Goal: Task Accomplishment & Management: Manage account settings

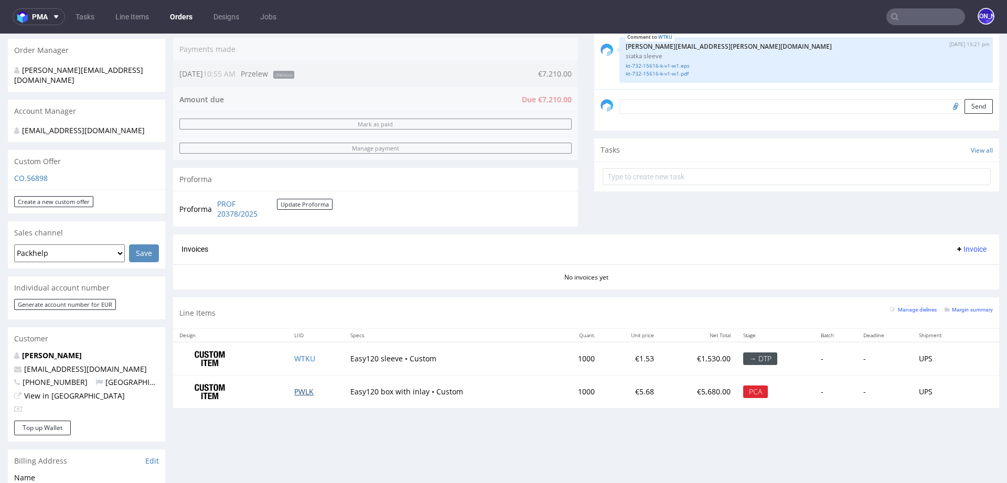
scroll to position [282, 0]
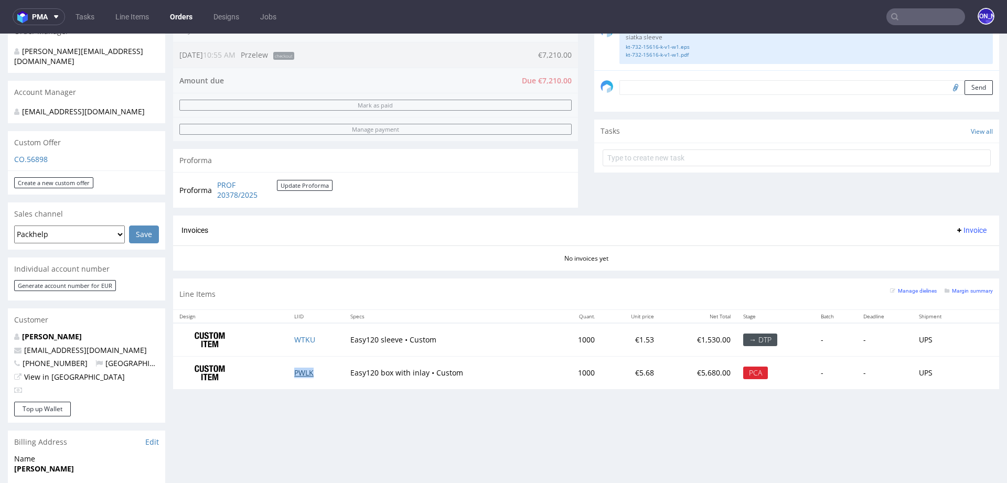
click at [299, 372] on link "PWLK" at bounding box center [303, 373] width 19 height 10
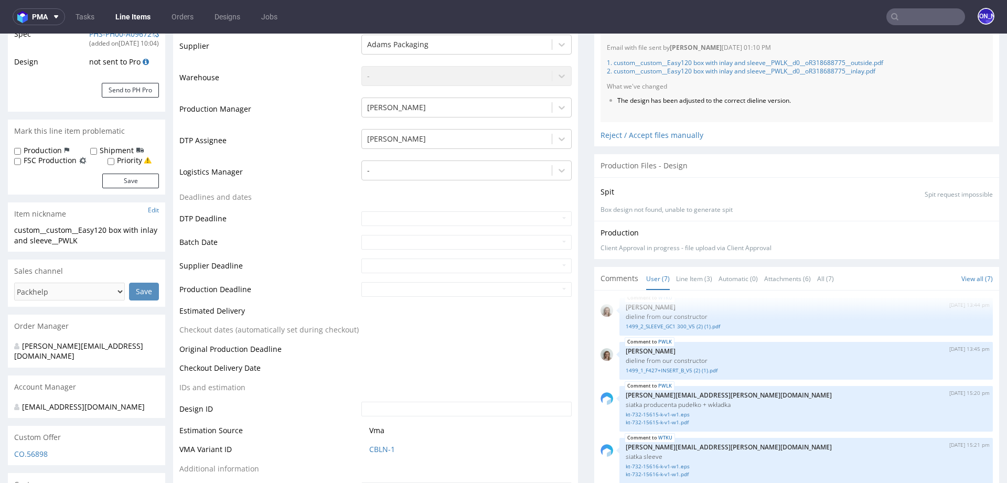
scroll to position [223, 0]
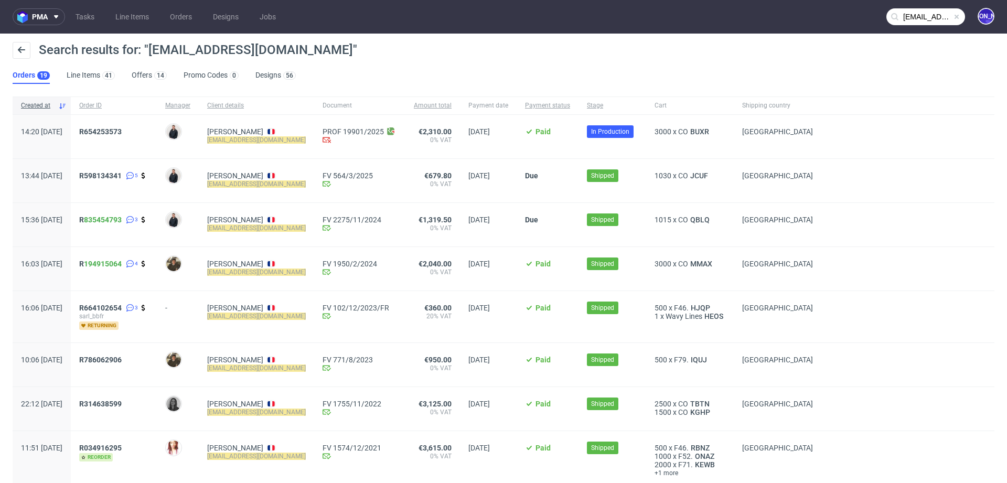
click at [909, 18] on input "alexandre@manufacturedesbebesfrancais.fr" at bounding box center [925, 16] width 79 height 17
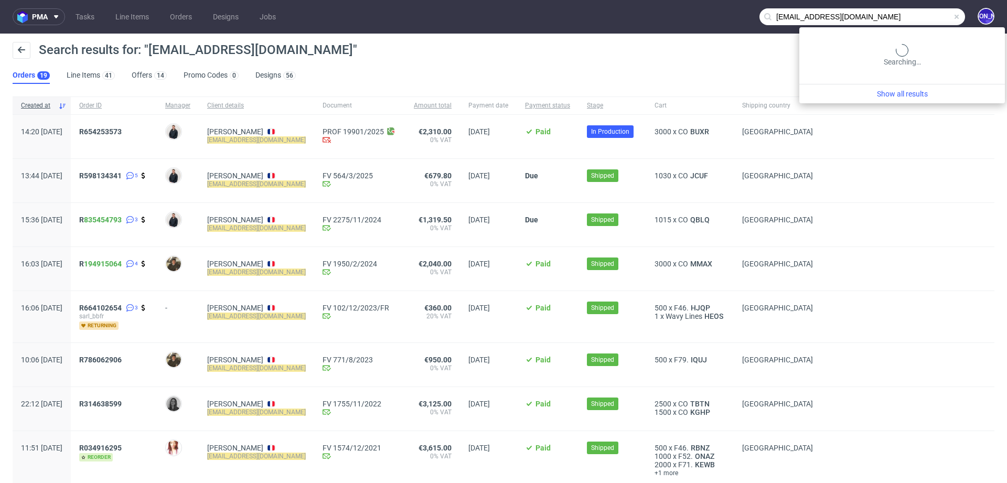
click at [909, 18] on input "alexandre@manufacturedesbebesfrancais.fr" at bounding box center [862, 16] width 206 height 17
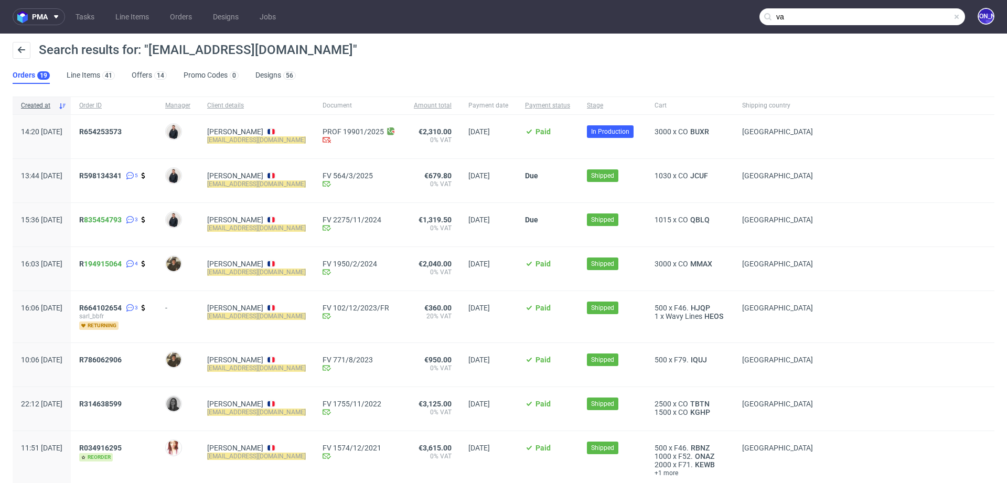
type input "v"
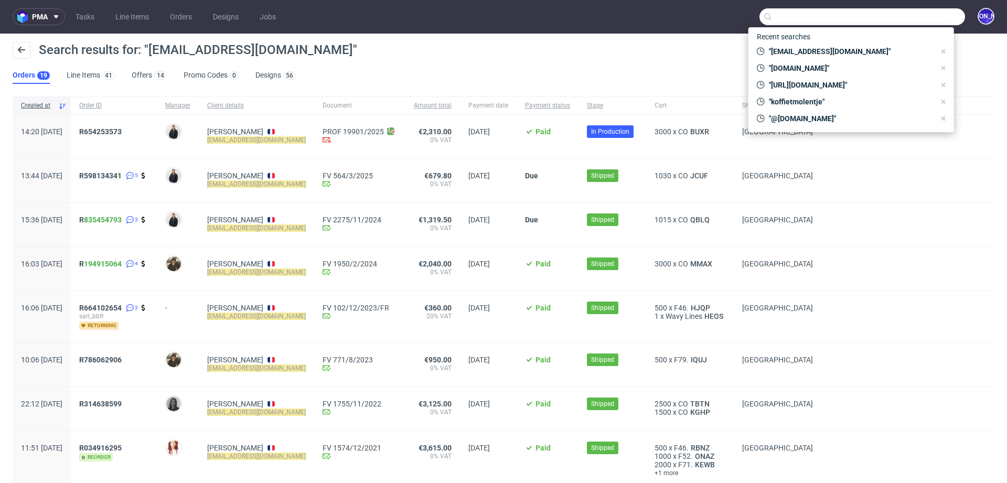
paste input "nuno@kameratori.fi"
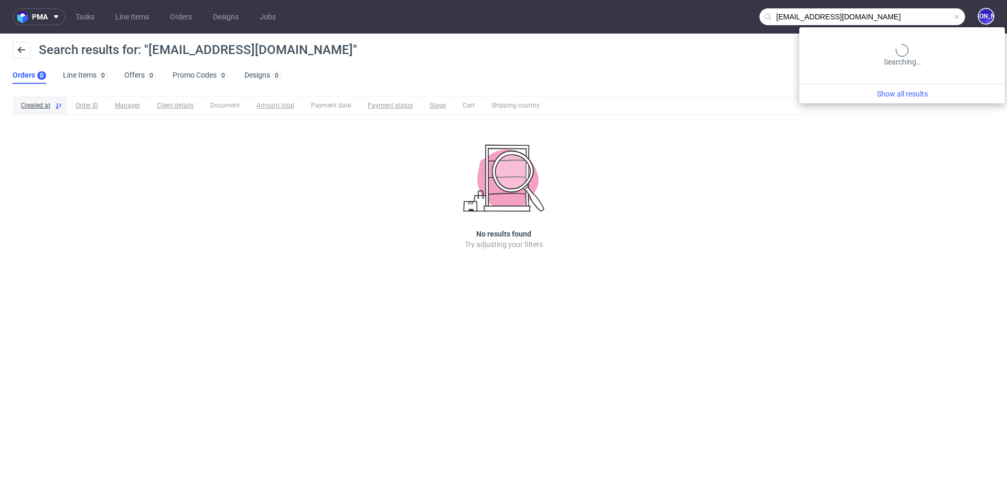
click at [919, 12] on input "nuno@kameratori.fi" at bounding box center [862, 16] width 206 height 17
click at [775, 16] on input "nuno@kameratori.fi" at bounding box center [862, 16] width 206 height 17
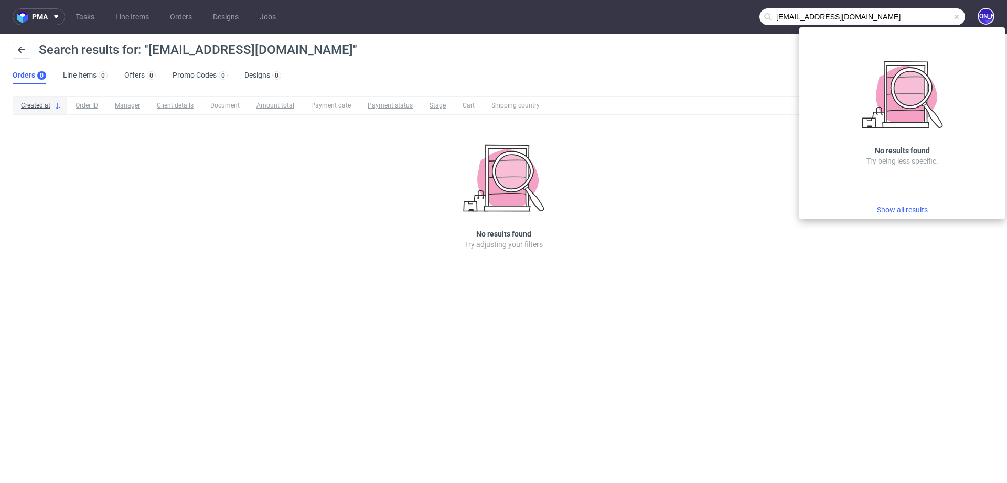
click at [775, 16] on input "nuno@kameratori.fi" at bounding box center [862, 16] width 206 height 17
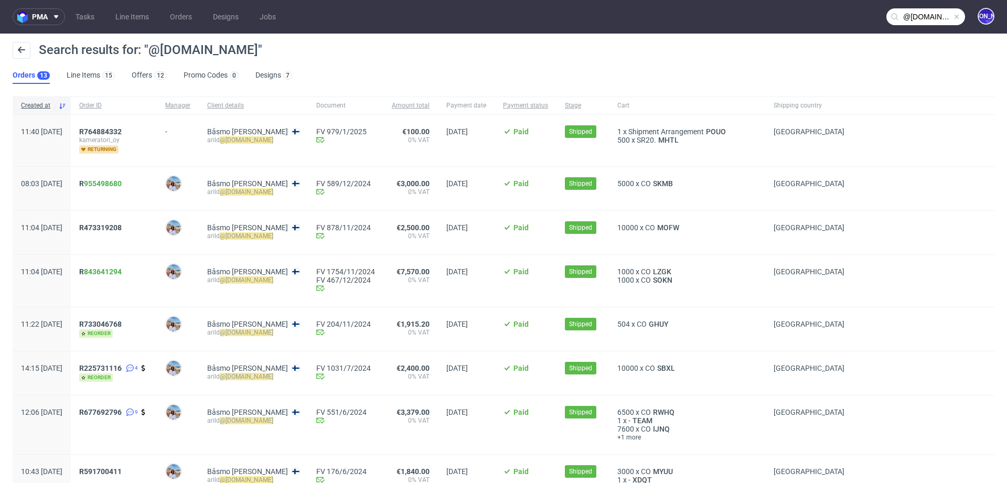
click at [916, 25] on input "@kameratori.fi" at bounding box center [925, 16] width 79 height 17
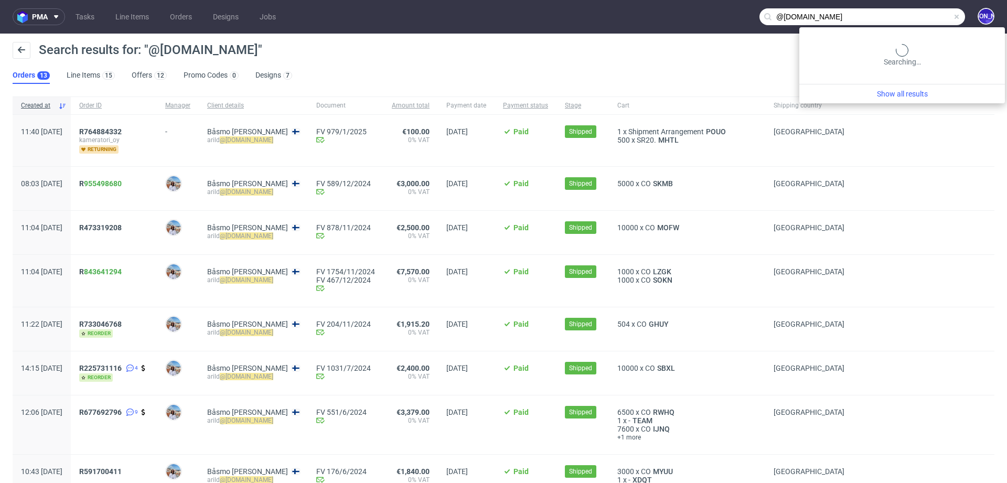
click at [916, 25] on input "@kameratori.fi" at bounding box center [862, 16] width 206 height 17
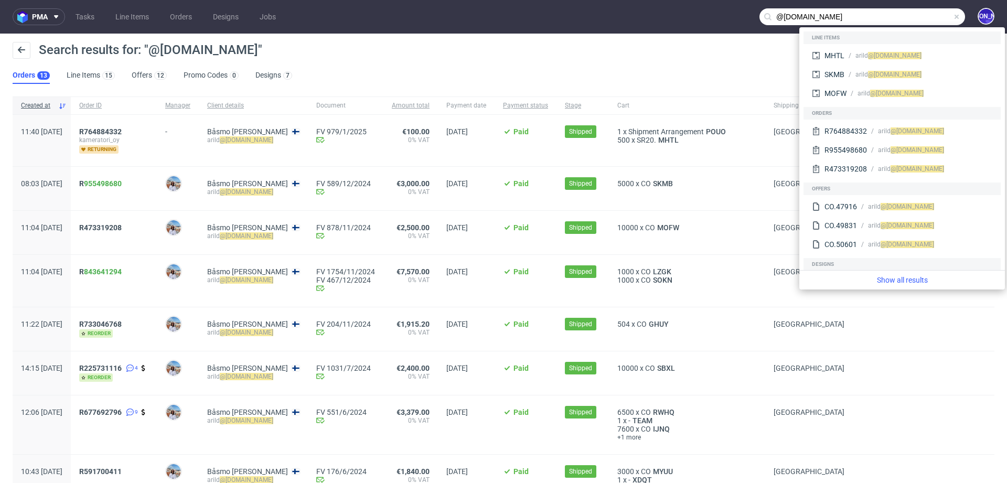
click at [807, 22] on input "@kameratori.fi" at bounding box center [862, 16] width 206 height 17
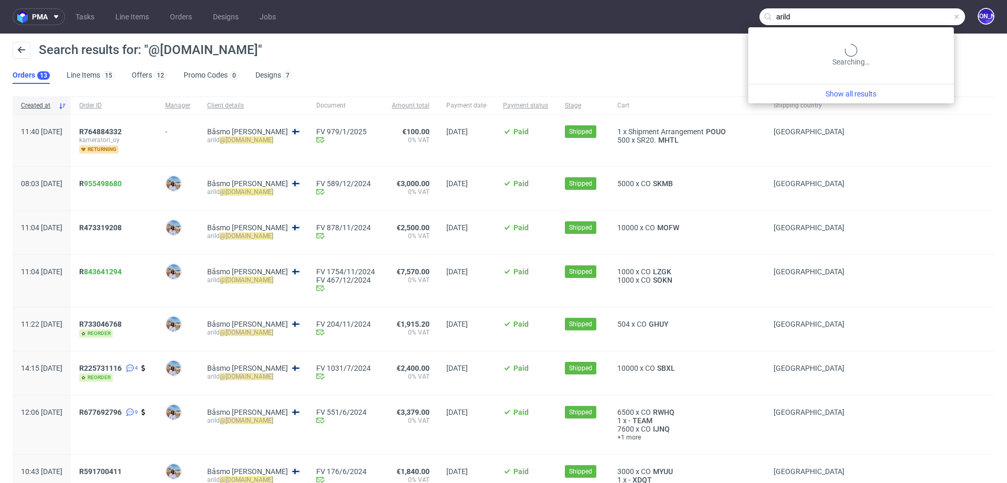
type input "arild"
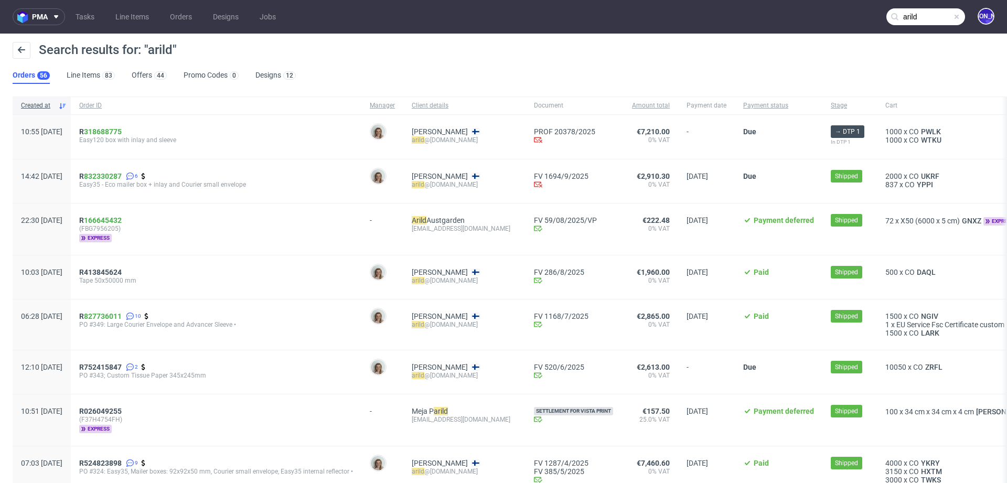
click at [27, 76] on link "Orders 56" at bounding box center [31, 75] width 37 height 17
click at [112, 131] on span "R 318688775" at bounding box center [100, 131] width 42 height 8
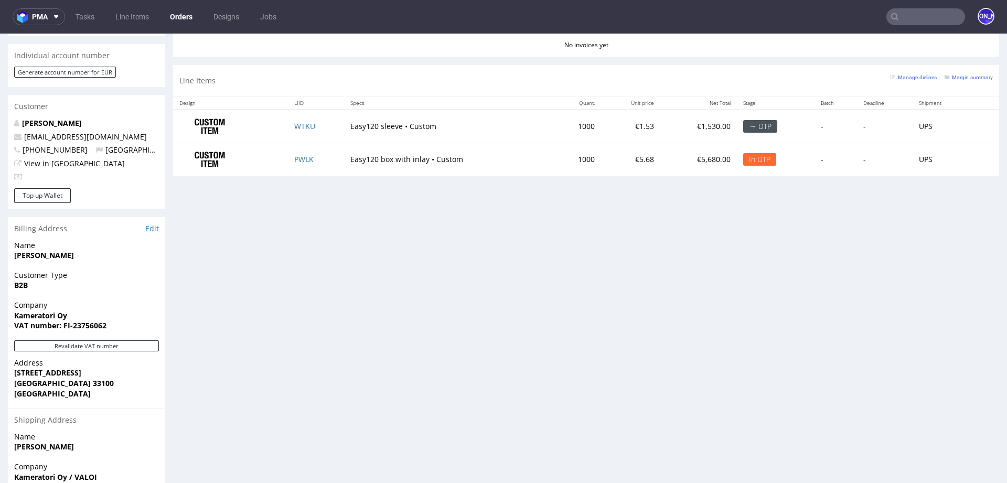
scroll to position [488, 0]
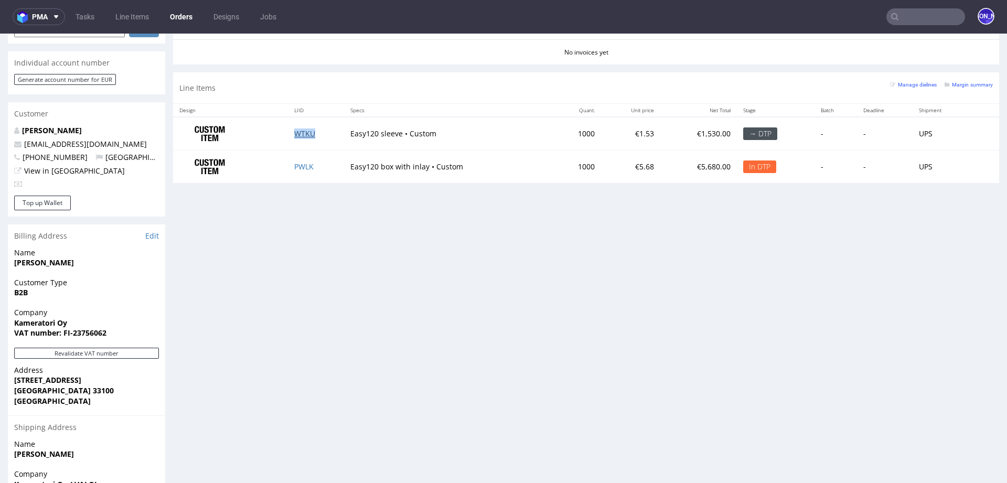
click at [298, 131] on link "WTKU" at bounding box center [304, 133] width 21 height 10
click at [297, 166] on link "PWLK" at bounding box center [303, 167] width 19 height 10
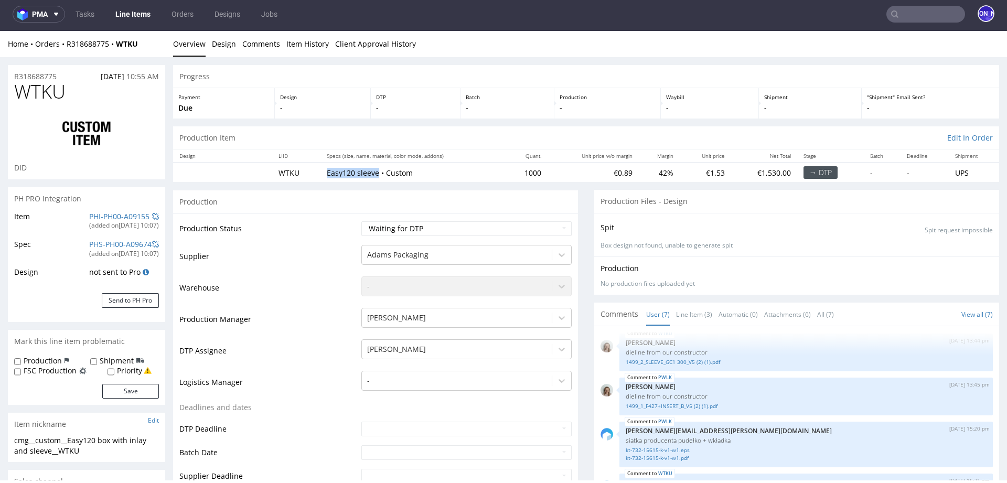
drag, startPoint x: 373, startPoint y: 172, endPoint x: 295, endPoint y: 171, distance: 77.6
click at [295, 171] on tr "WTKU Easy120 sleeve • Custom 1000 €0.89 42% €1.53 €1,530.00 → DTP - - UPS" at bounding box center [586, 172] width 826 height 19
copy tr "Easy120 sleeve"
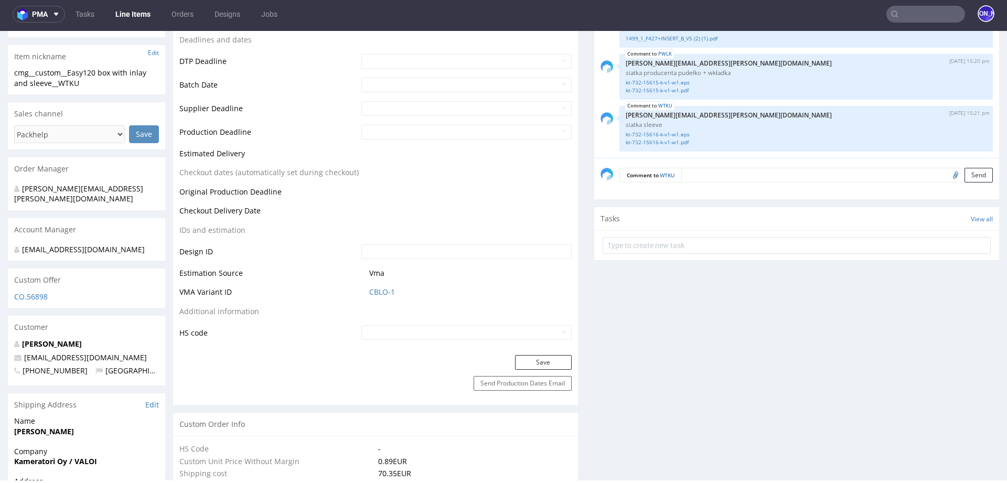
scroll to position [350, 0]
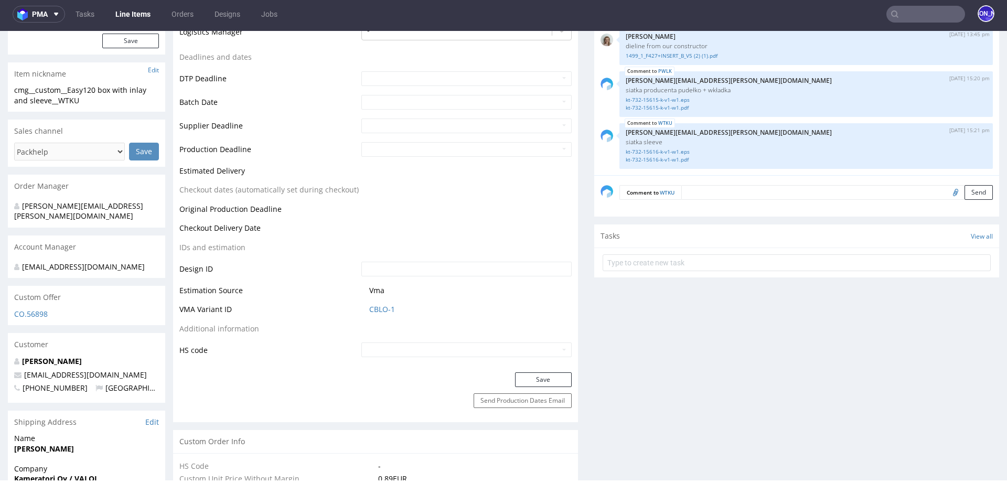
click at [917, 20] on input "text" at bounding box center [925, 14] width 79 height 17
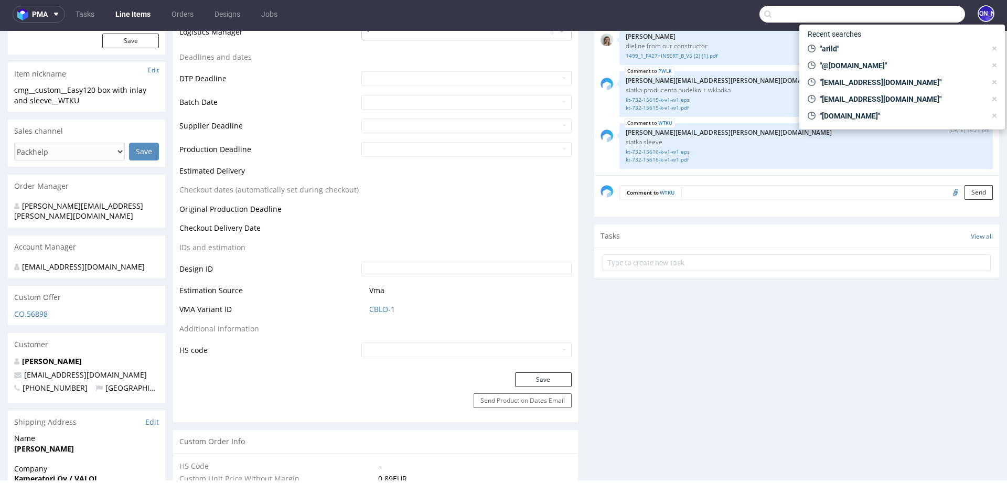
paste input "alexandre@manufacturedesbebesfrancais.fr"
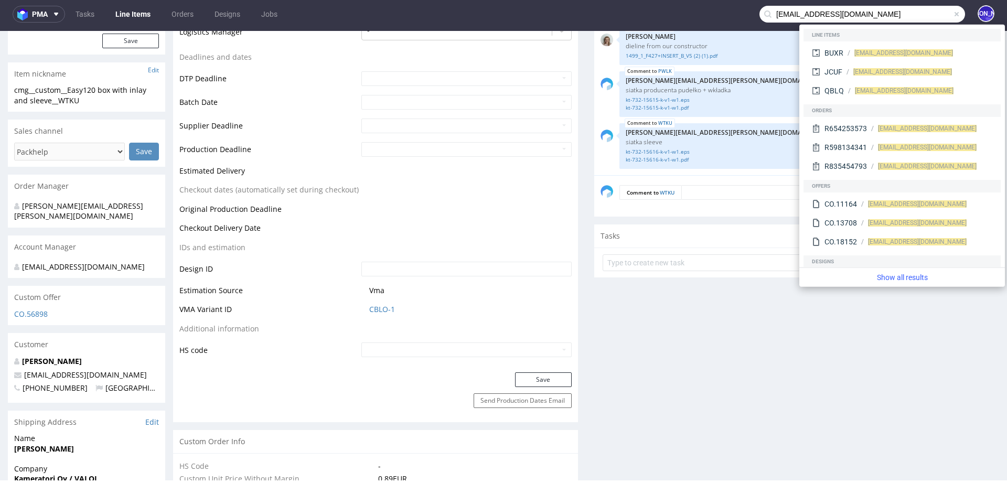
type input "alexandre@manufacturedesbebesfrancais.fr"
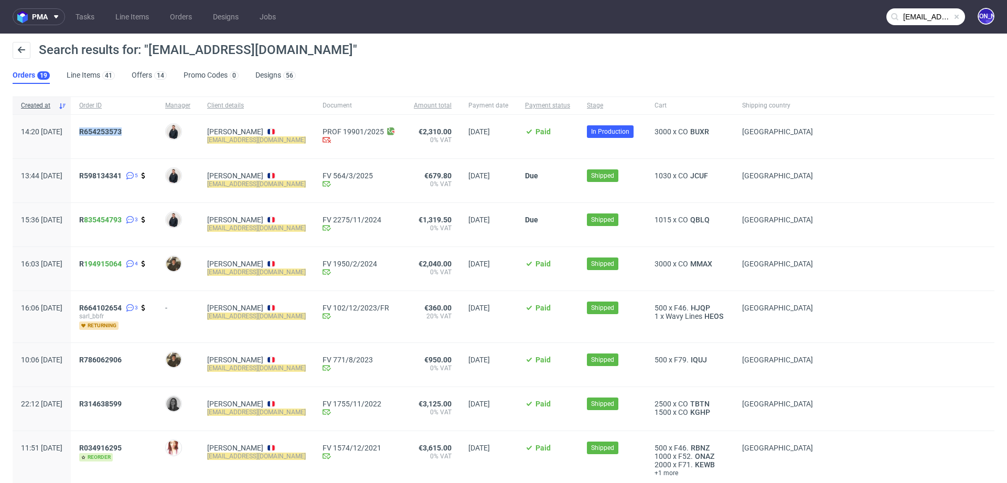
drag, startPoint x: 163, startPoint y: 132, endPoint x: 104, endPoint y: 132, distance: 58.7
click at [104, 132] on div "R654253573" at bounding box center [114, 137] width 86 height 44
copy span "R654253573"
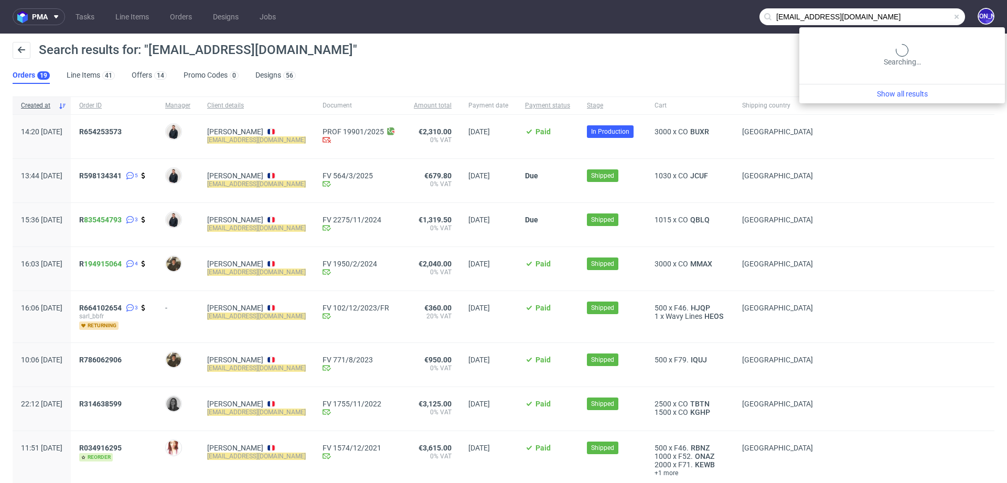
click at [894, 12] on input "alexandre@manufacturedesbebesfrancais.fr" at bounding box center [862, 16] width 206 height 17
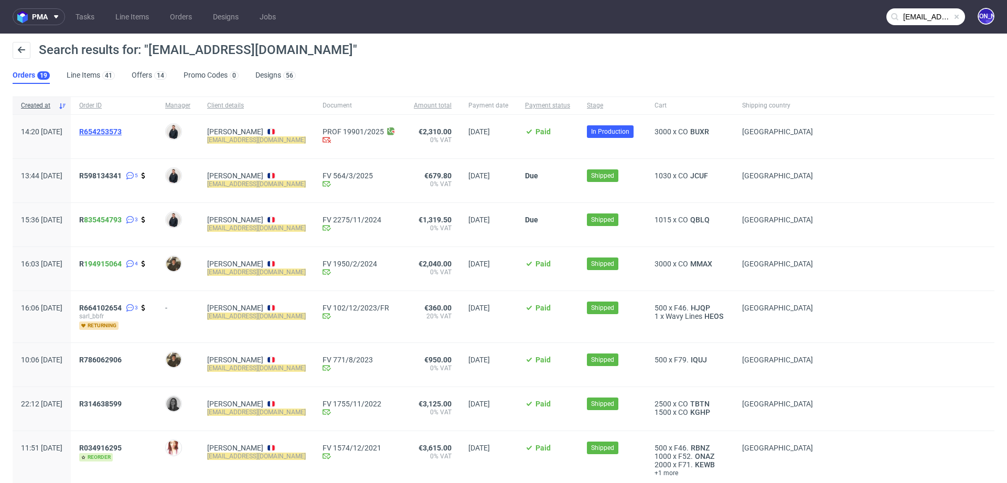
click at [122, 128] on span "R654253573" at bounding box center [100, 131] width 42 height 8
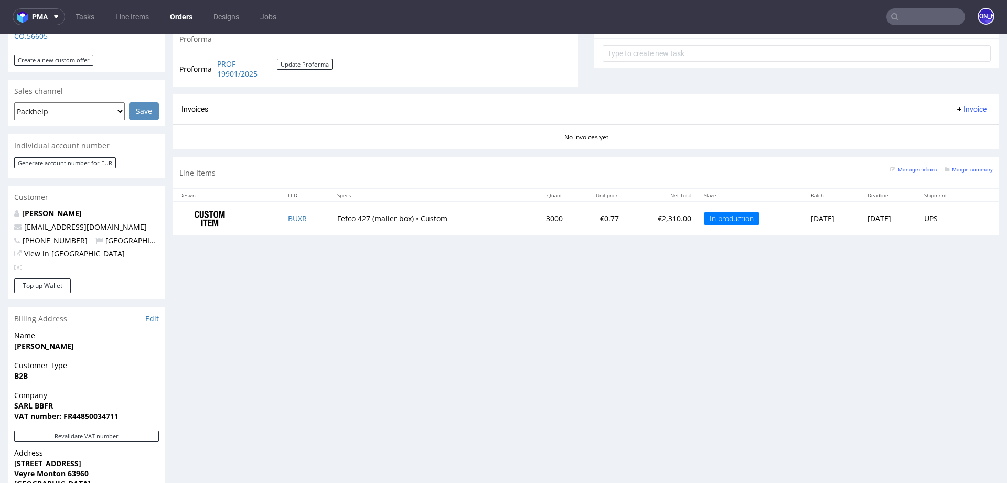
scroll to position [395, 0]
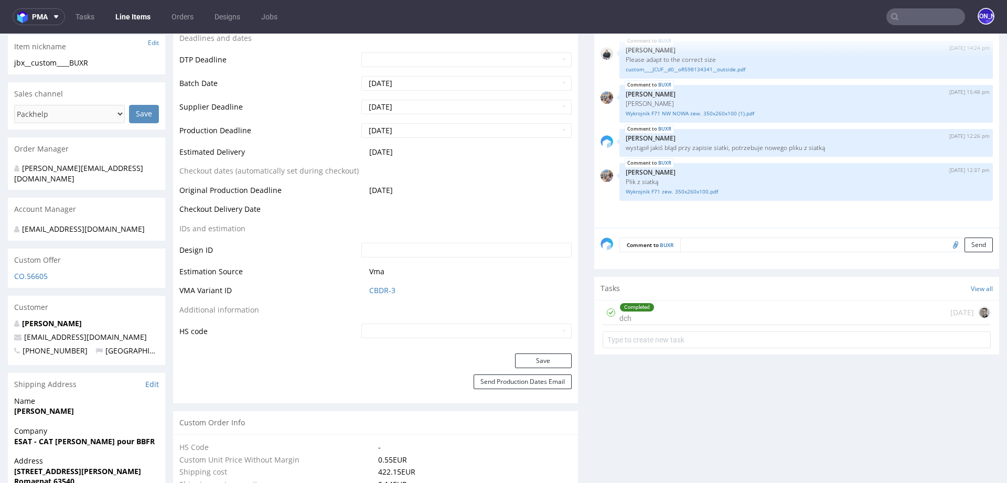
scroll to position [377, 0]
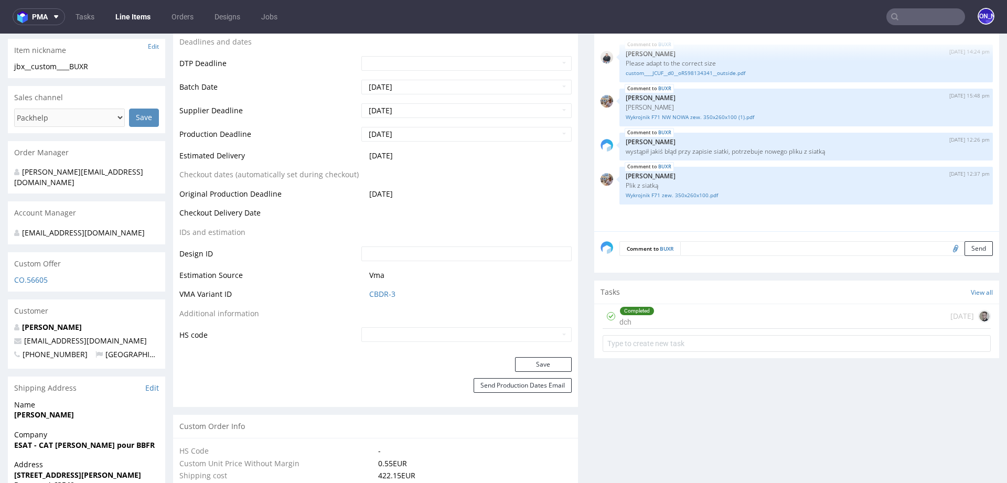
click at [900, 20] on input "text" at bounding box center [925, 16] width 79 height 17
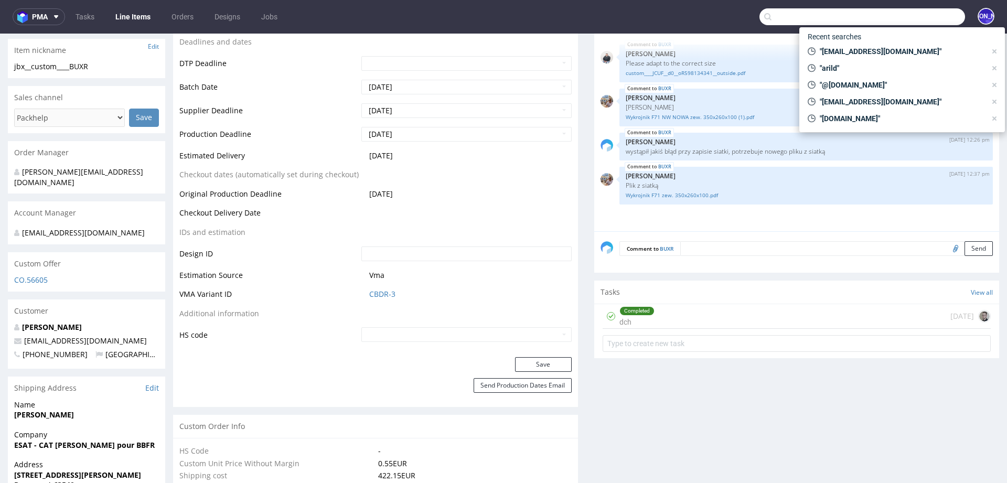
paste input "R145520657"
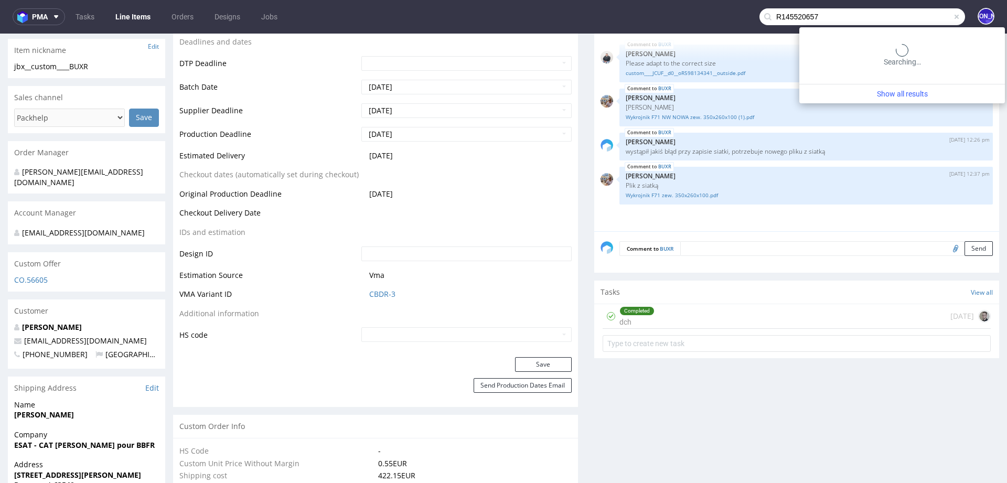
type input "R145520657"
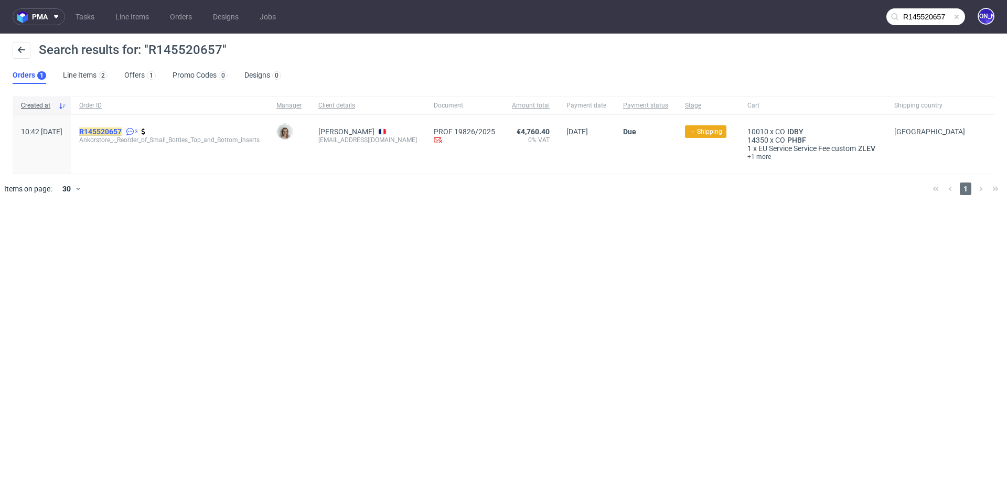
click at [122, 128] on mark "R145520657" at bounding box center [100, 131] width 42 height 8
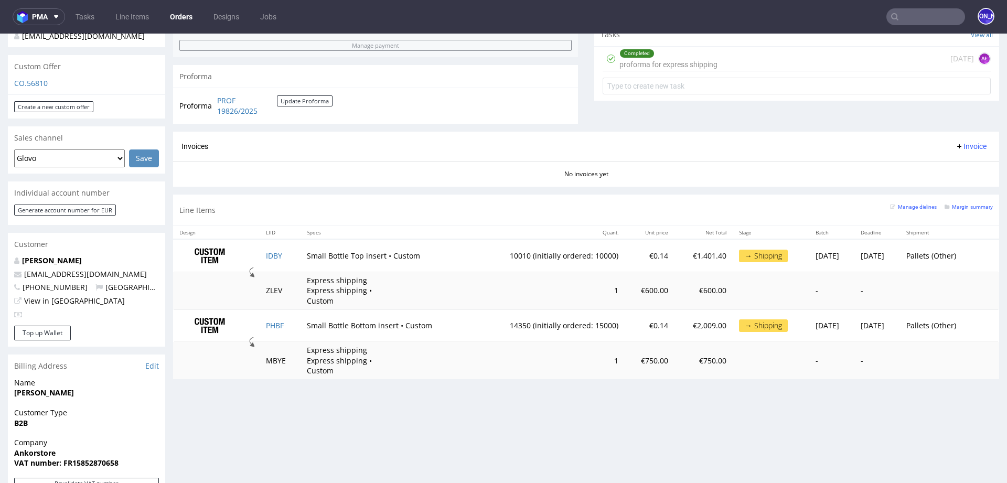
scroll to position [549, 0]
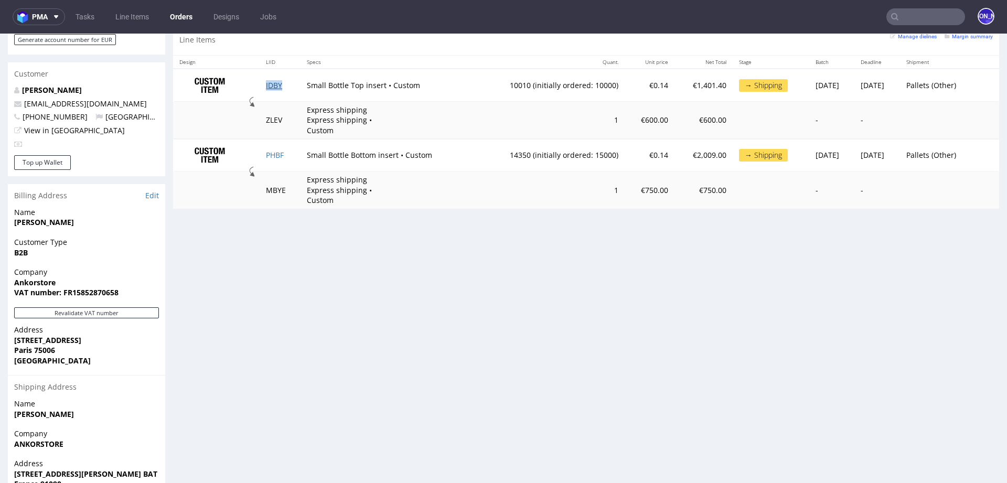
click at [270, 82] on link "IDBY" at bounding box center [274, 85] width 16 height 10
click at [274, 154] on link "PHBF" at bounding box center [275, 155] width 18 height 10
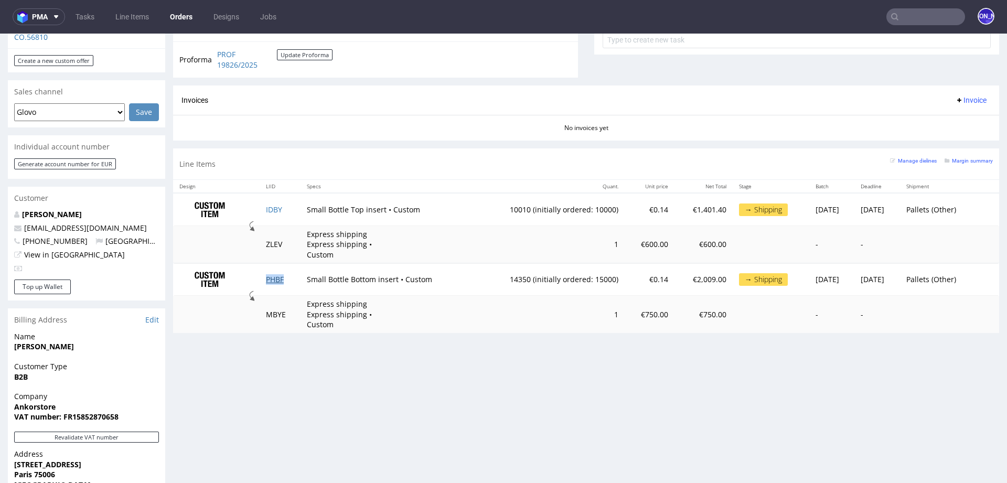
scroll to position [423, 0]
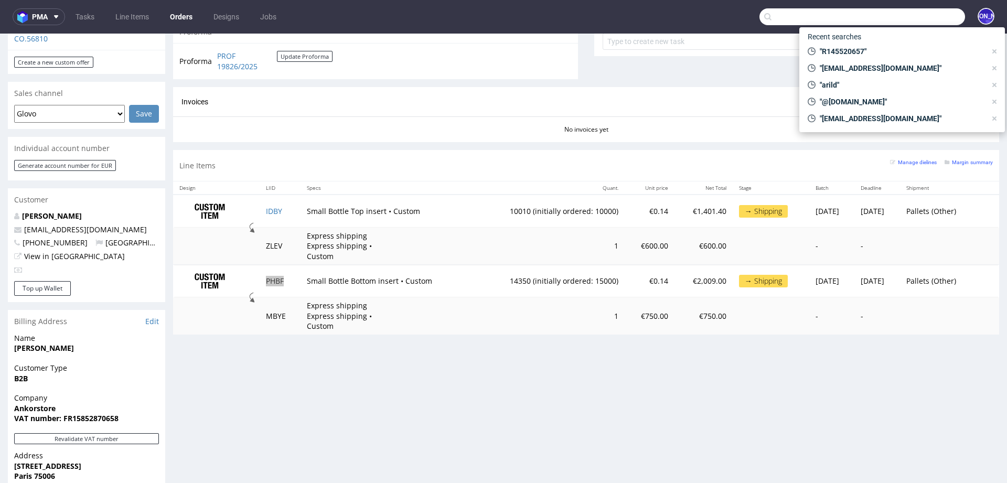
click at [922, 18] on input "text" at bounding box center [862, 16] width 206 height 17
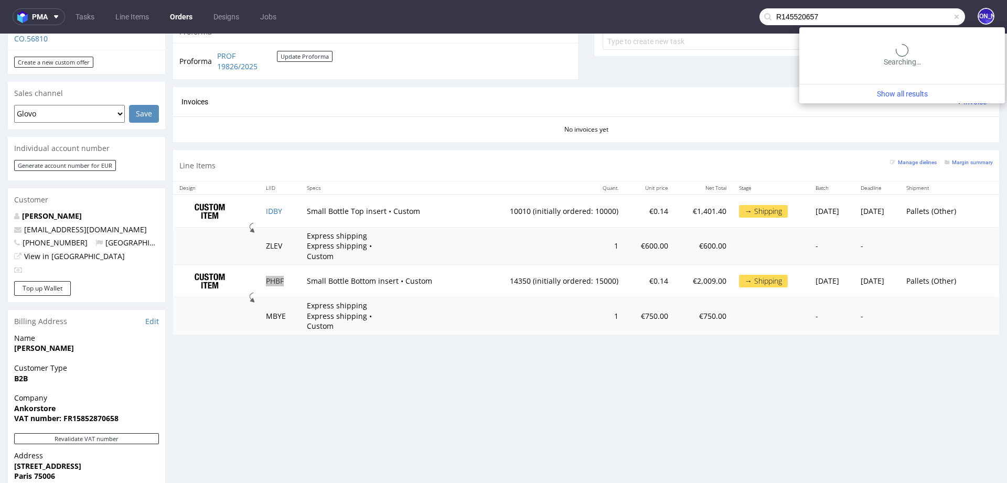
type input "R145520657"
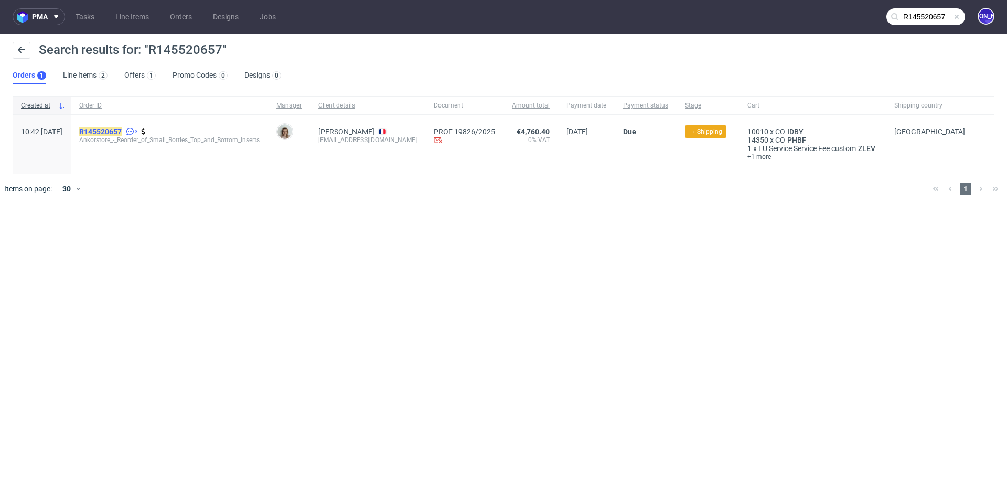
click at [122, 127] on mark "R145520657" at bounding box center [100, 131] width 42 height 8
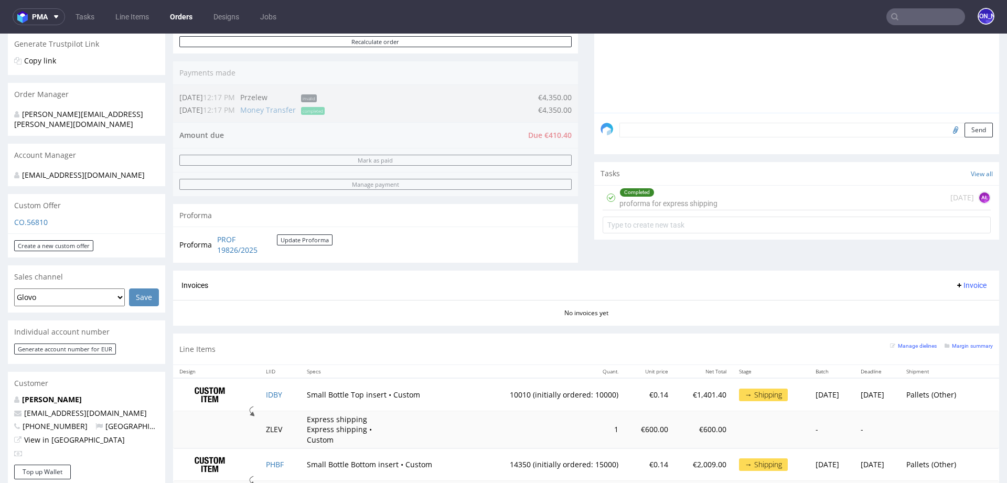
scroll to position [294, 0]
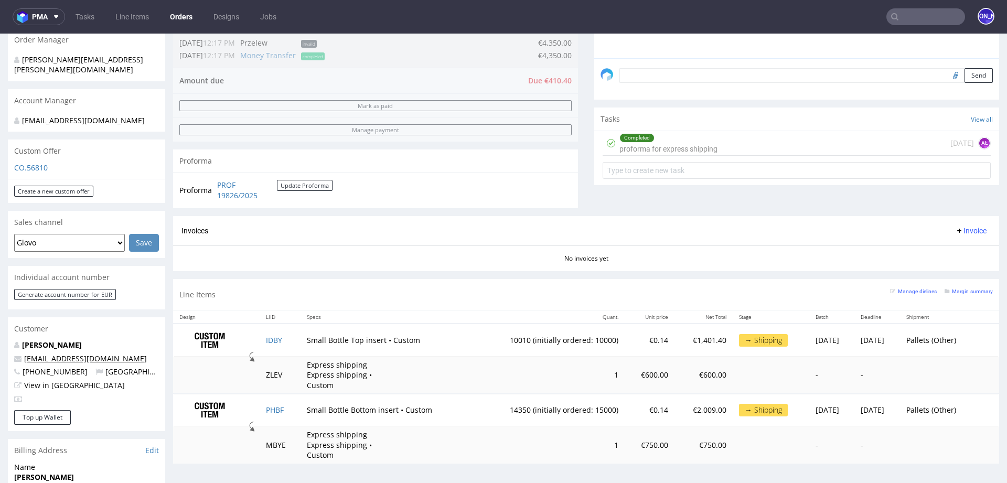
drag, startPoint x: 137, startPoint y: 348, endPoint x: 73, endPoint y: 348, distance: 63.5
click at [73, 353] on p "celine.laboute@ankorstore.com" at bounding box center [86, 358] width 145 height 10
copy link "@ankorstore.com"
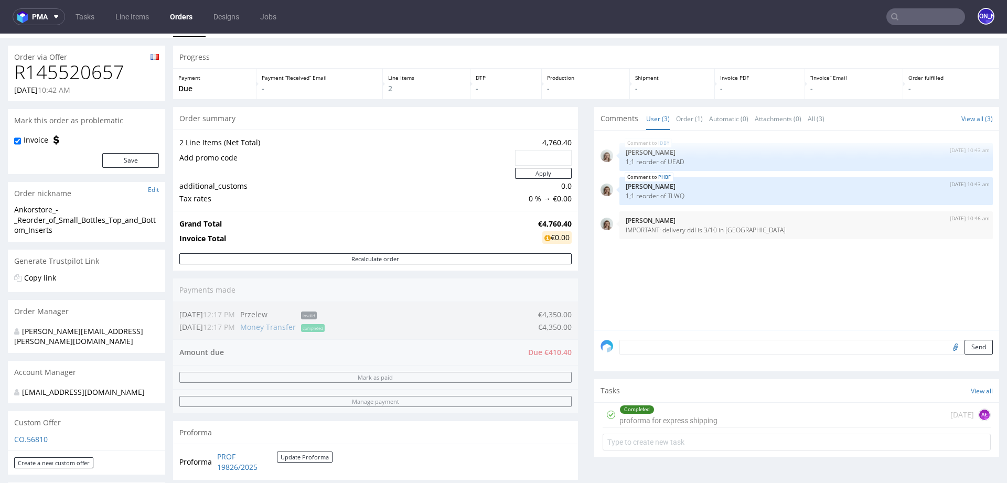
scroll to position [0, 0]
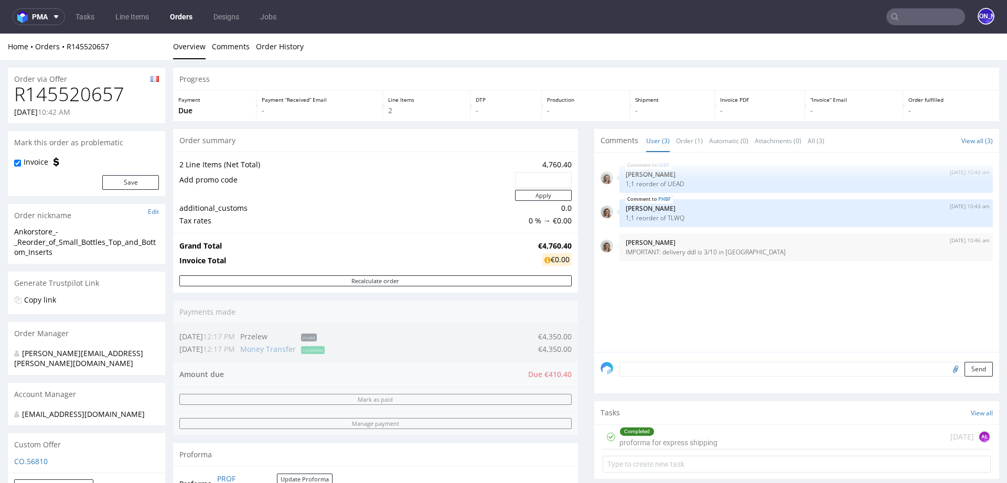
drag, startPoint x: 124, startPoint y: 98, endPoint x: 133, endPoint y: 101, distance: 9.6
click at [133, 101] on h1 "R145520657" at bounding box center [86, 94] width 145 height 21
drag, startPoint x: 137, startPoint y: 98, endPoint x: 0, endPoint y: 97, distance: 136.9
copy h1 "R145520657"
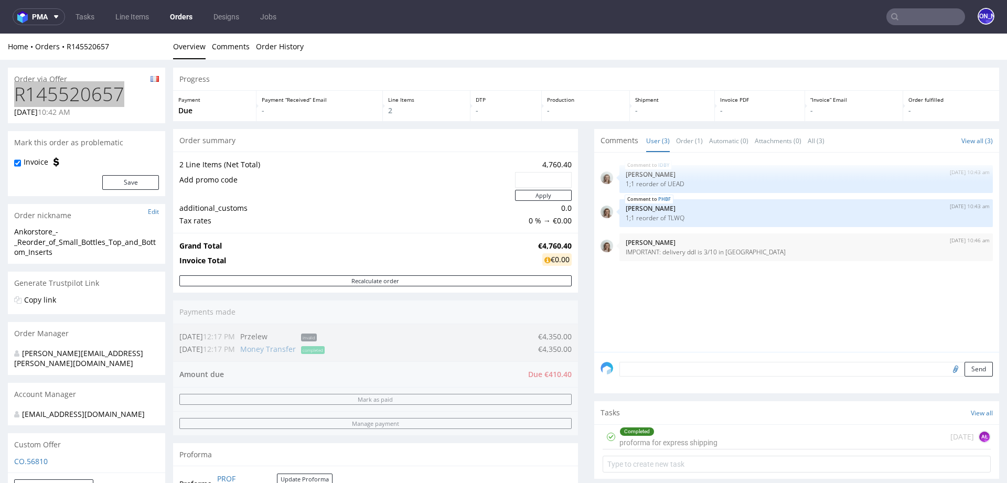
click at [943, 13] on input "text" at bounding box center [925, 16] width 79 height 17
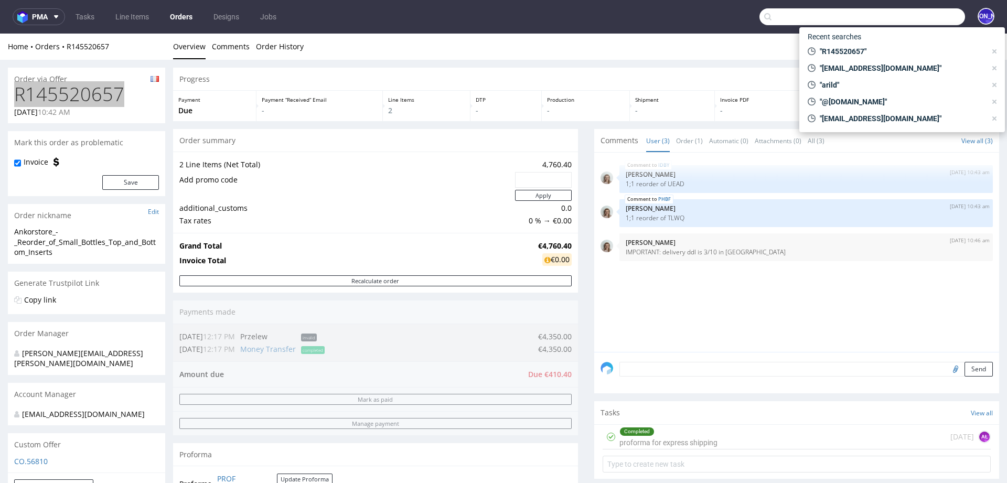
paste input "R643208407"
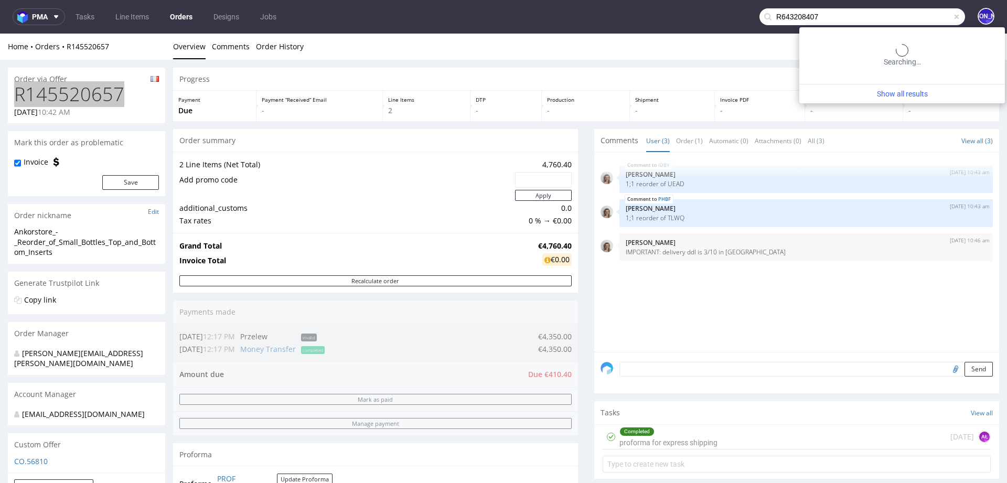
type input "R643208407"
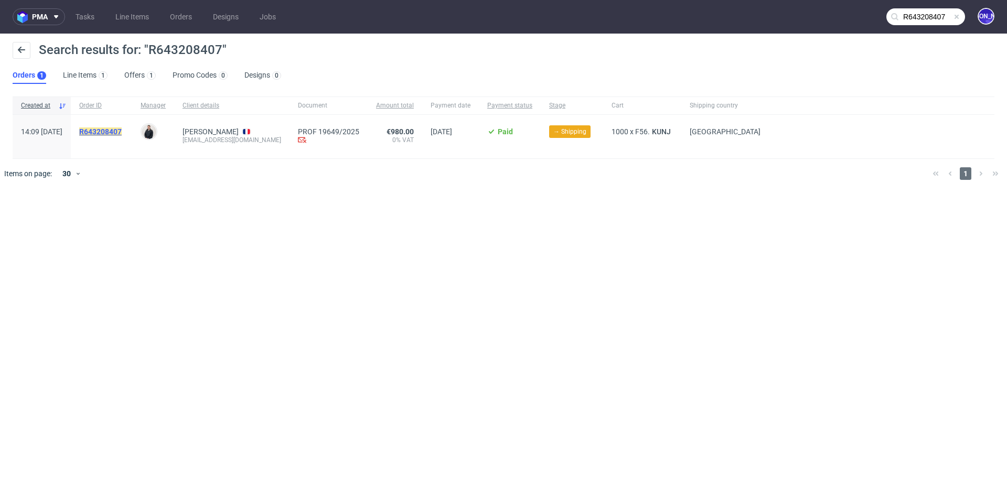
click at [122, 132] on mark "R643208407" at bounding box center [100, 131] width 42 height 8
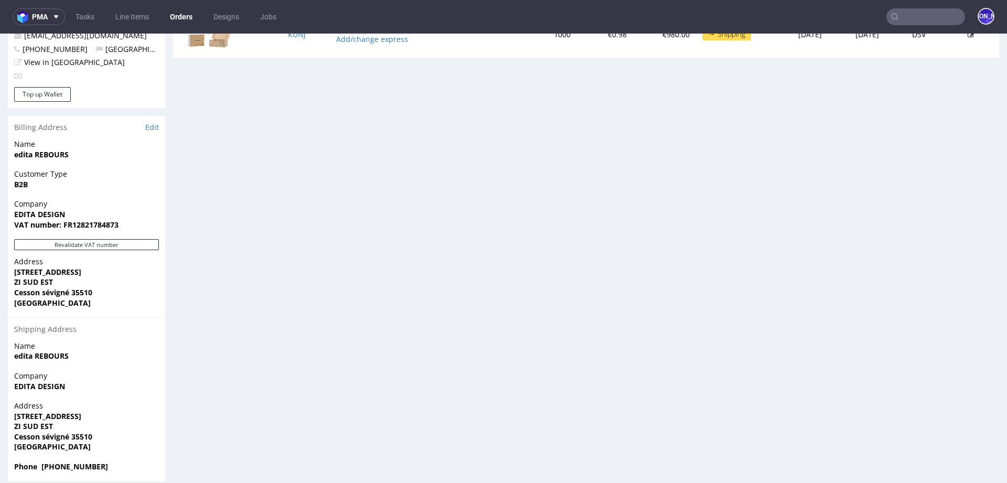
scroll to position [447, 0]
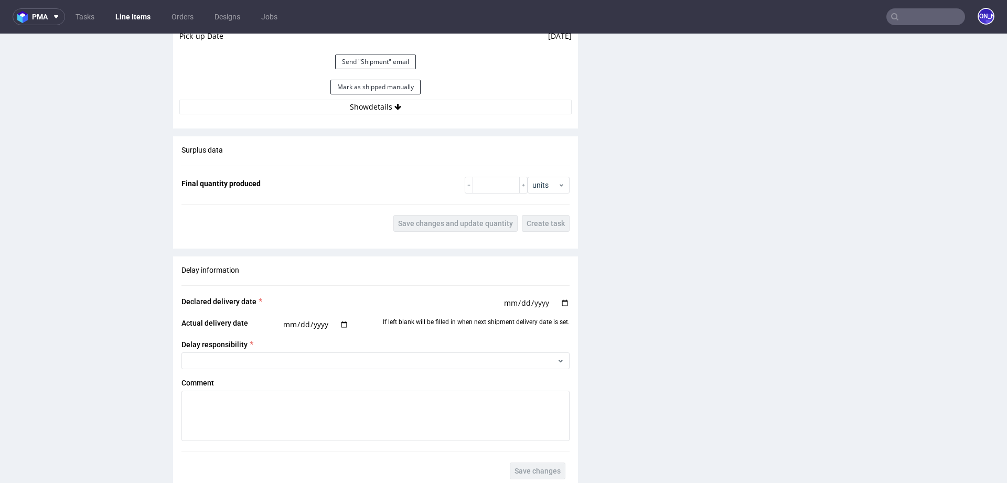
scroll to position [1473, 0]
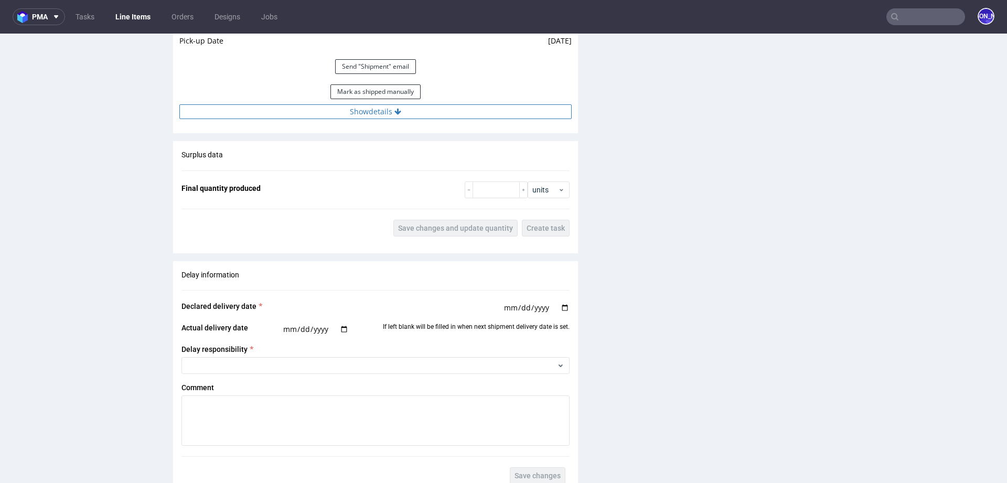
click at [411, 114] on button "Show details" at bounding box center [375, 111] width 392 height 15
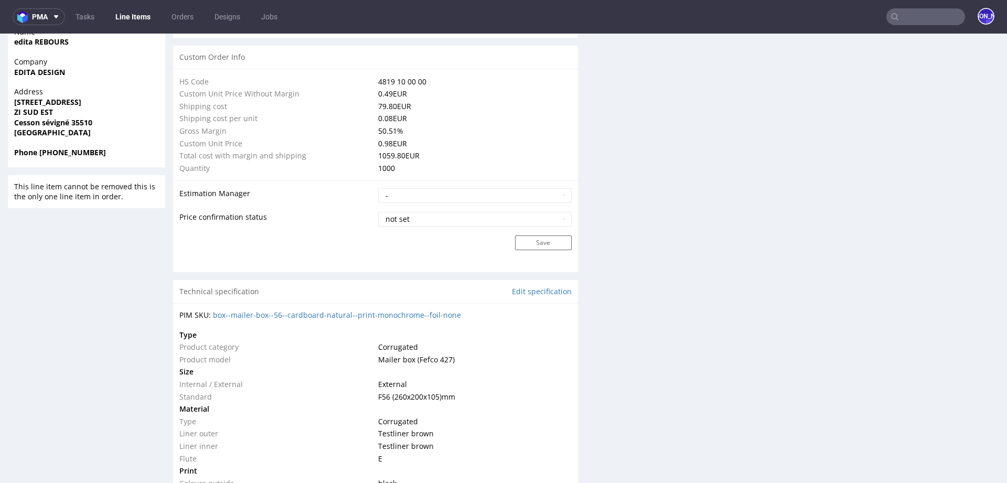
scroll to position [0, 0]
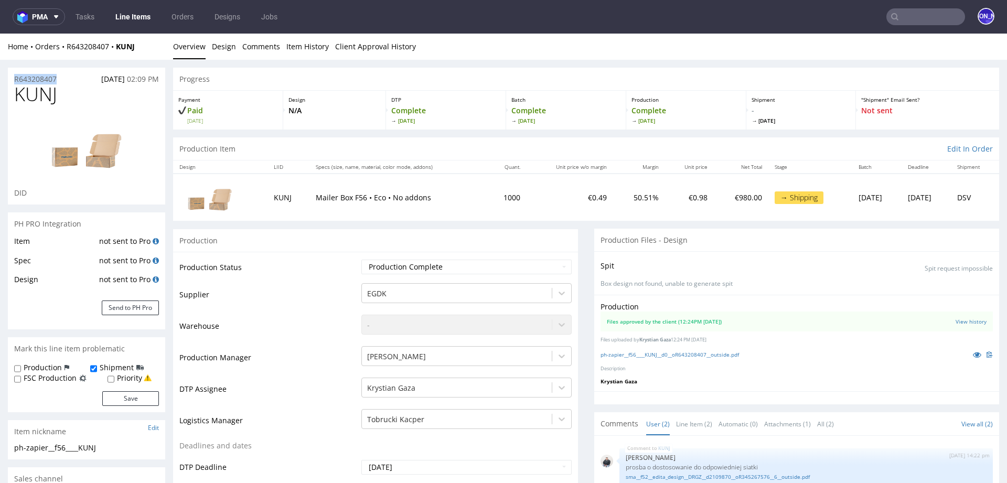
drag, startPoint x: 68, startPoint y: 78, endPoint x: 0, endPoint y: 78, distance: 67.6
copy p "R643208407"
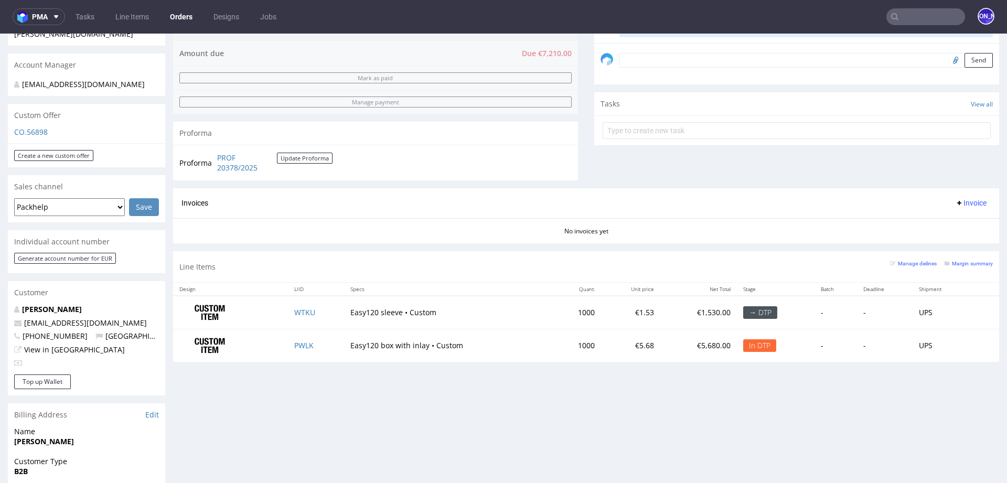
scroll to position [315, 0]
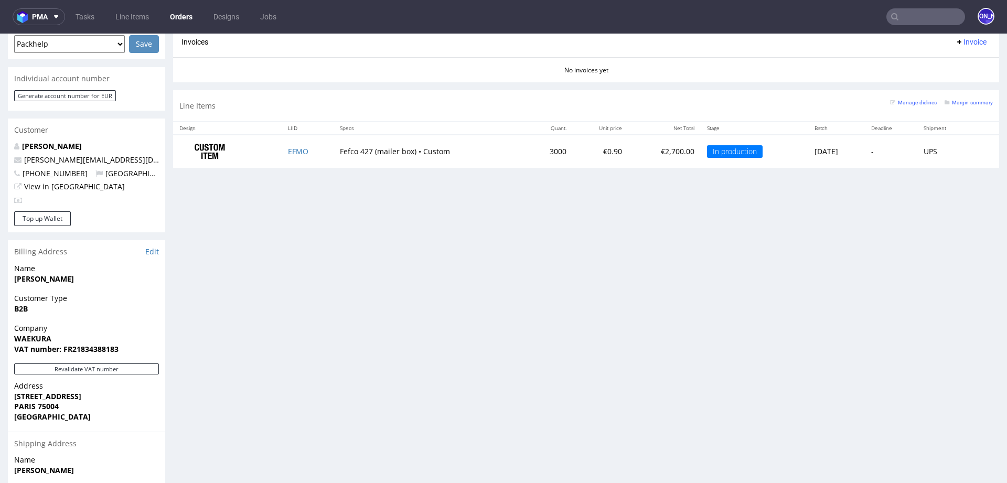
scroll to position [447, 0]
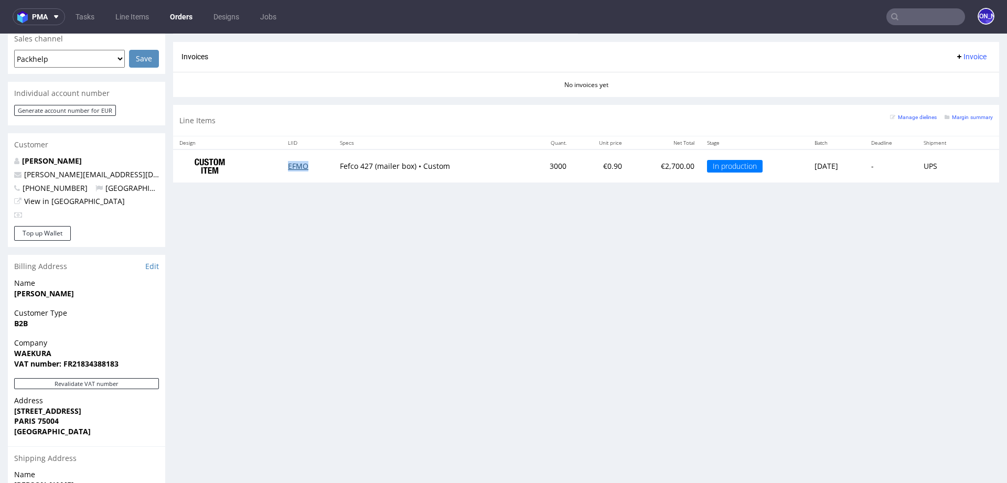
click at [289, 164] on link "EFMO" at bounding box center [298, 166] width 20 height 10
click at [289, 165] on link "EFMO" at bounding box center [298, 166] width 20 height 10
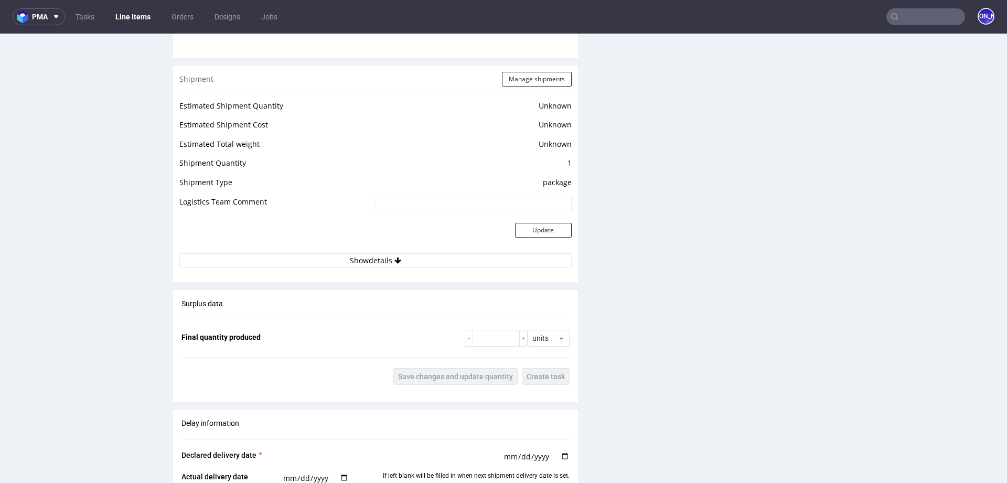
scroll to position [1402, 0]
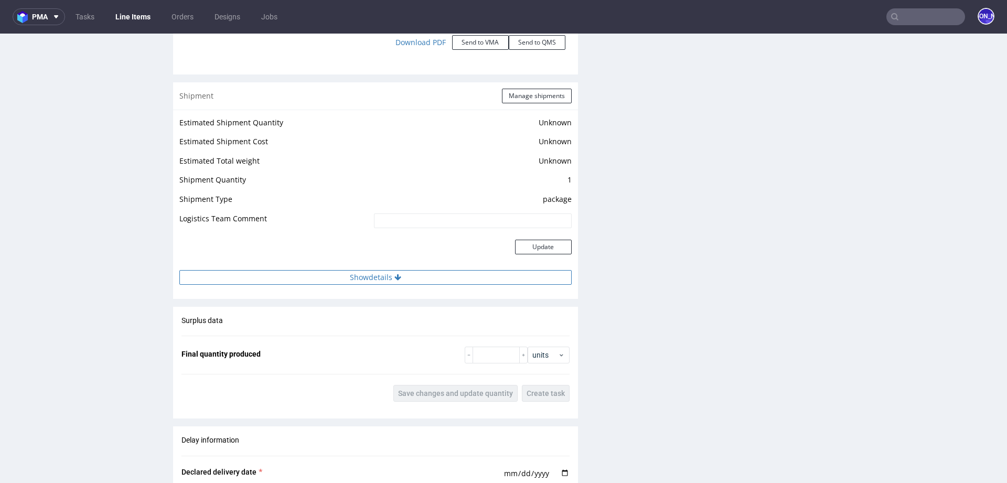
click at [393, 279] on button "Show details" at bounding box center [375, 277] width 392 height 15
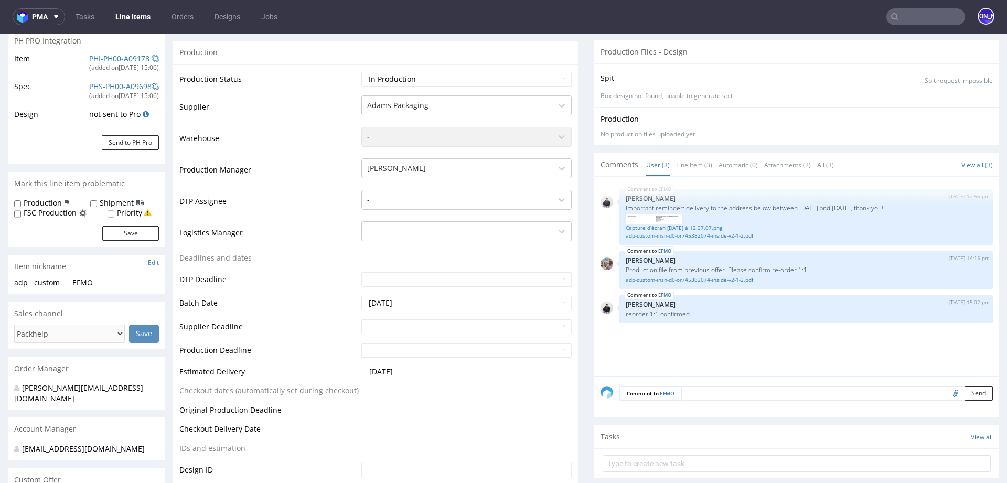
scroll to position [159, 0]
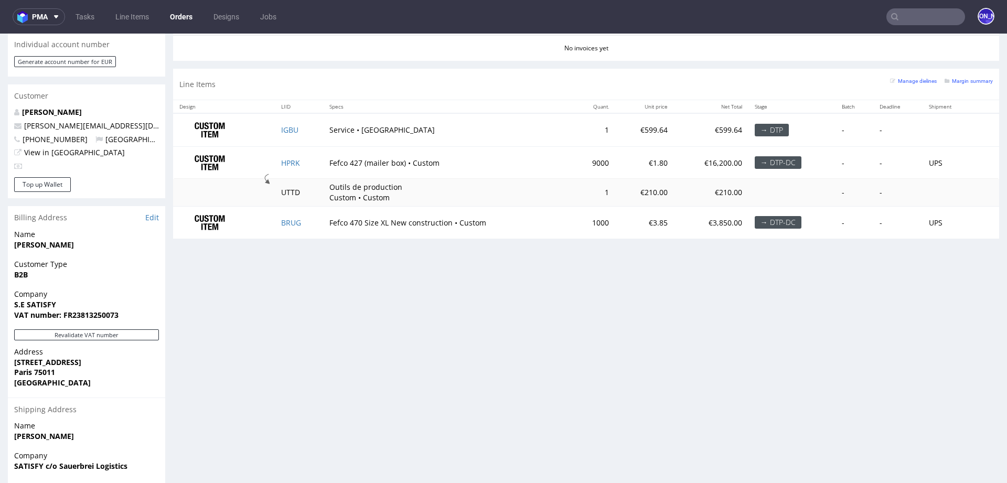
scroll to position [576, 0]
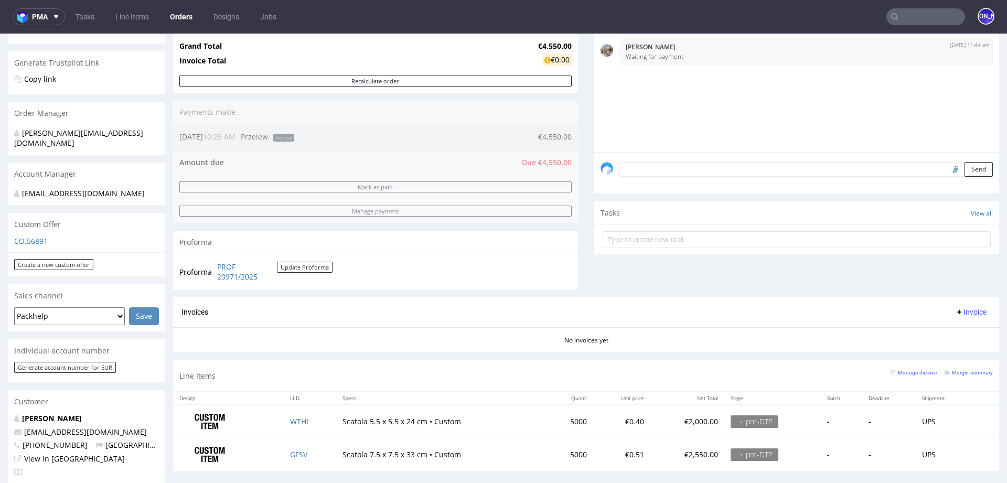
scroll to position [191, 0]
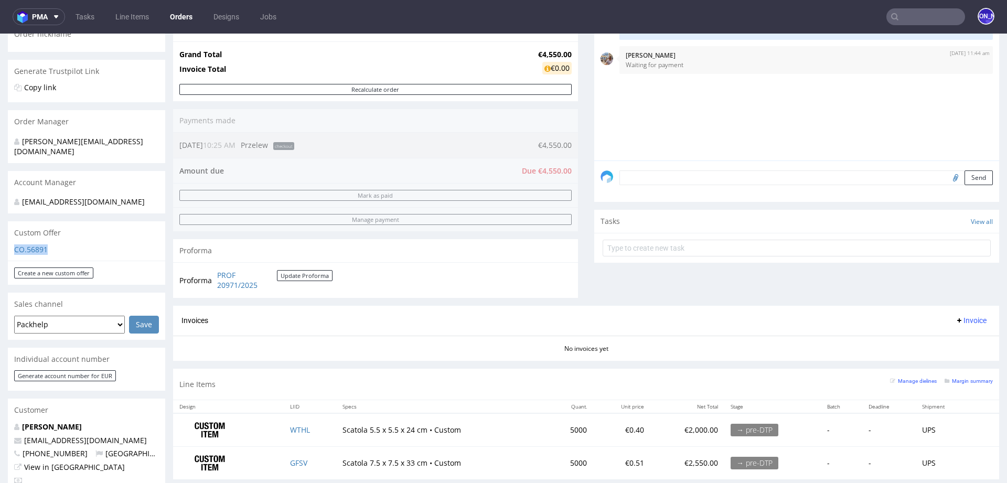
drag, startPoint x: 60, startPoint y: 234, endPoint x: 5, endPoint y: 236, distance: 55.1
click at [5, 236] on div "Order via Offer R681180973 30.09.2025 10:25 AM Origin order: R590939456 Reorder…" at bounding box center [503, 370] width 1007 height 1005
copy link "CO.56891"
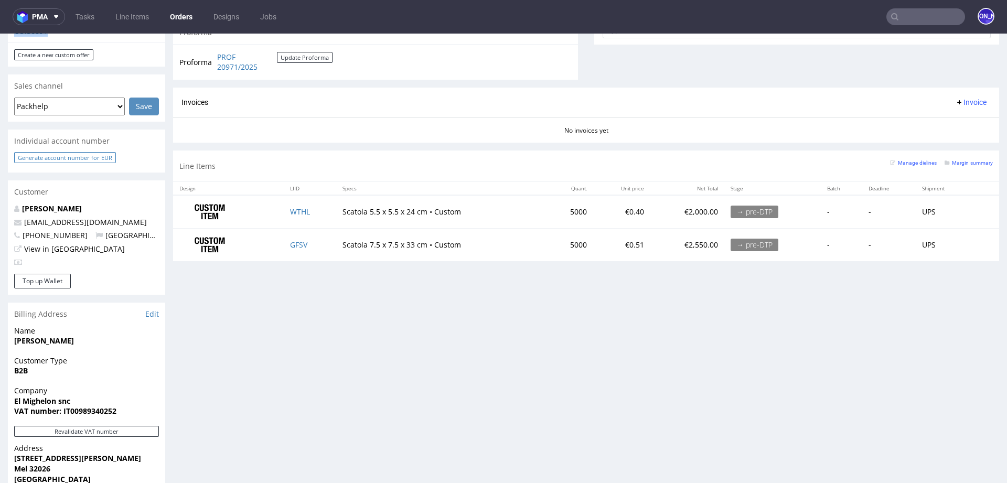
scroll to position [428, 0]
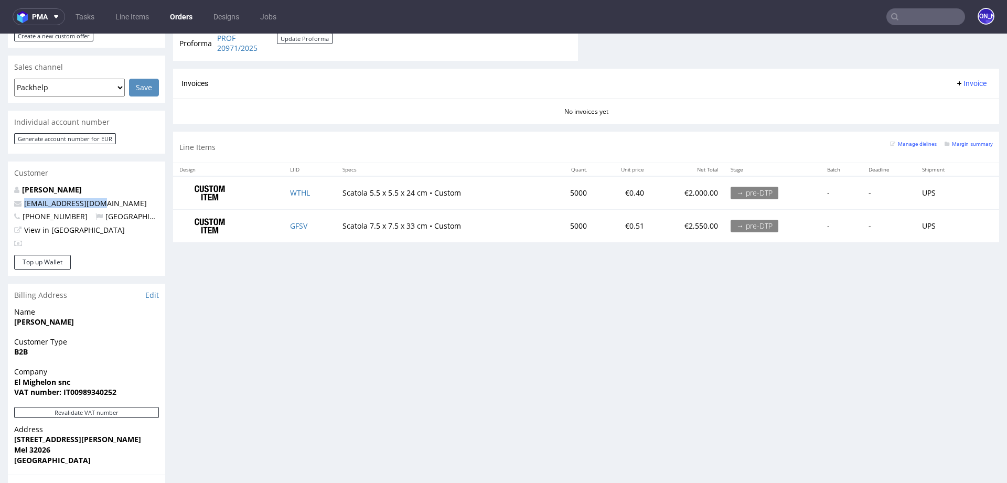
drag, startPoint x: 99, startPoint y: 195, endPoint x: 19, endPoint y: 195, distance: 79.7
click at [19, 198] on p "[EMAIL_ADDRESS][DOMAIN_NAME]" at bounding box center [86, 203] width 145 height 10
copy span "[EMAIL_ADDRESS][DOMAIN_NAME]"
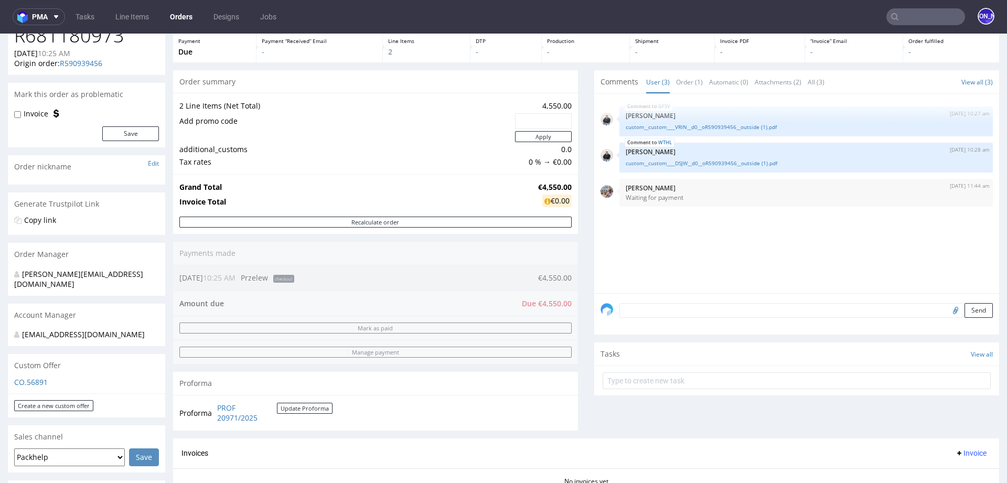
scroll to position [0, 0]
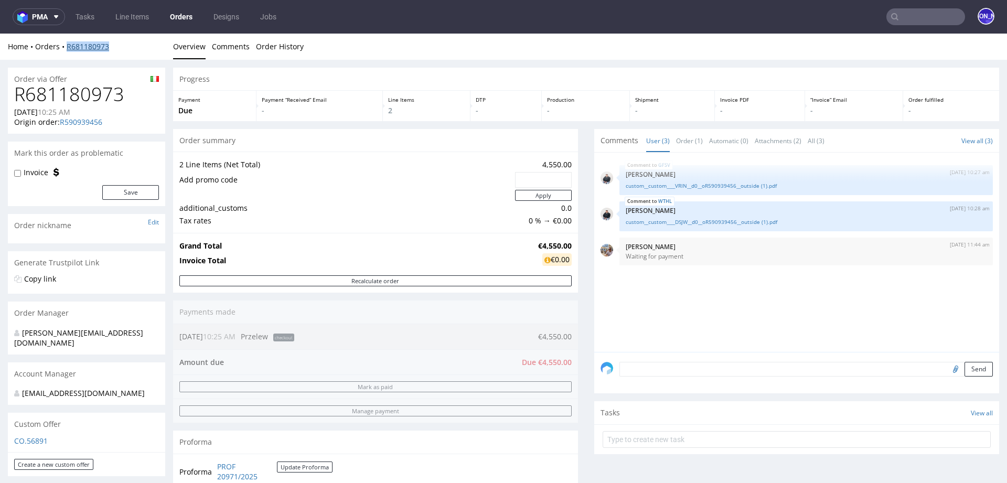
drag, startPoint x: 117, startPoint y: 45, endPoint x: 67, endPoint y: 44, distance: 50.9
click at [67, 44] on div "Home Orders R681180973" at bounding box center [86, 46] width 157 height 10
copy link "R681180973"
click at [38, 436] on link "CO.56891" at bounding box center [31, 441] width 34 height 10
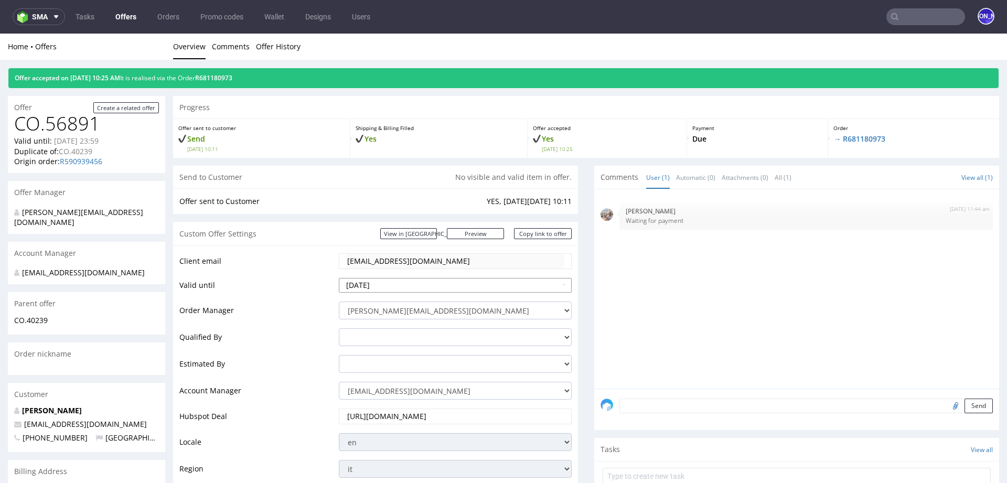
click at [395, 287] on input "[DATE]" at bounding box center [455, 285] width 233 height 15
click at [386, 386] on select "[PERSON_NAME][EMAIL_ADDRESS][DOMAIN_NAME] [DOMAIN_NAME][EMAIL_ADDRESS][DOMAIN_N…" at bounding box center [455, 391] width 233 height 18
click at [411, 392] on select "[PERSON_NAME][EMAIL_ADDRESS][DOMAIN_NAME] [DOMAIN_NAME][EMAIL_ADDRESS][DOMAIN_N…" at bounding box center [455, 391] width 233 height 18
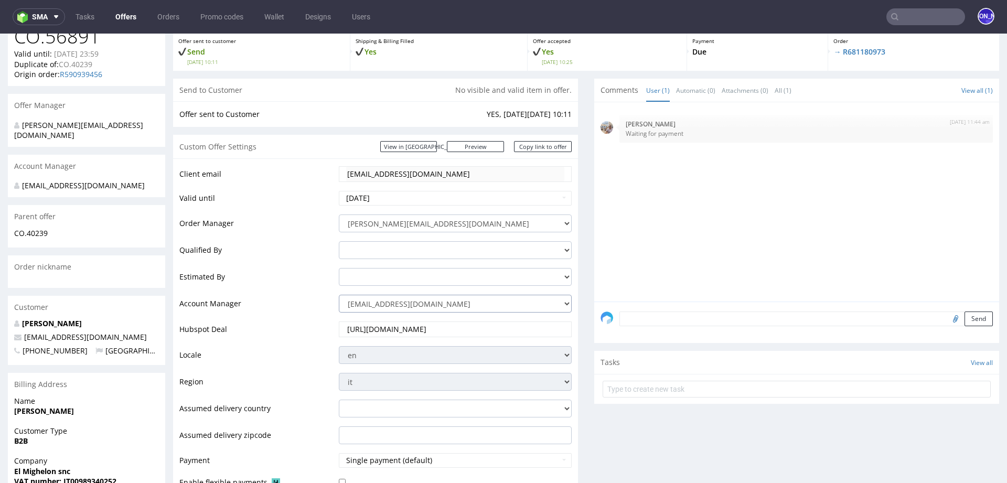
scroll to position [91, 0]
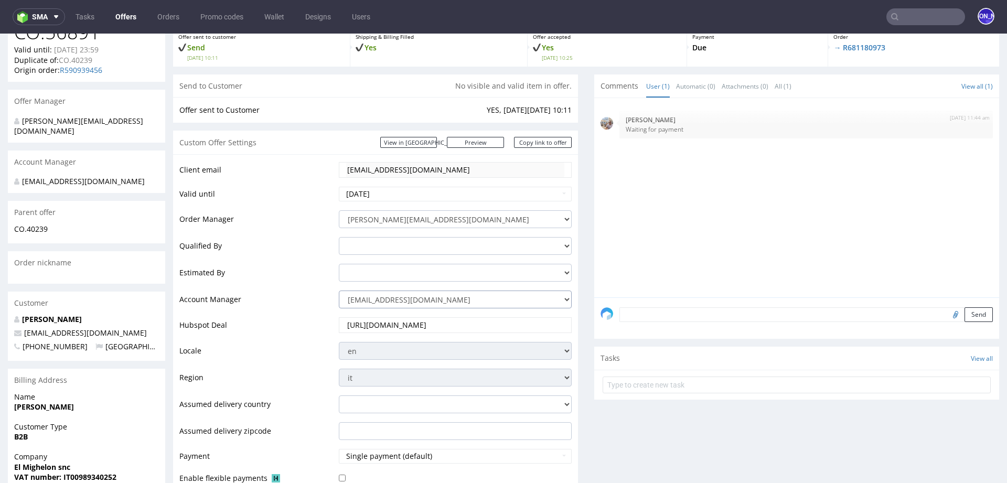
click at [560, 296] on select "jozefina.owczarek@packhelp.com adrian.margula@packhelp.com alex.lemee@packhelp.…" at bounding box center [455, 300] width 233 height 18
click at [395, 294] on select "jozefina.owczarek@packhelp.com adrian.margula@packhelp.com alex.lemee@packhelp.…" at bounding box center [455, 300] width 233 height 18
select select "4535285"
click at [339, 291] on select "jozefina.owczarek@packhelp.com adrian.margula@packhelp.com alex.lemee@packhelp.…" at bounding box center [455, 300] width 233 height 18
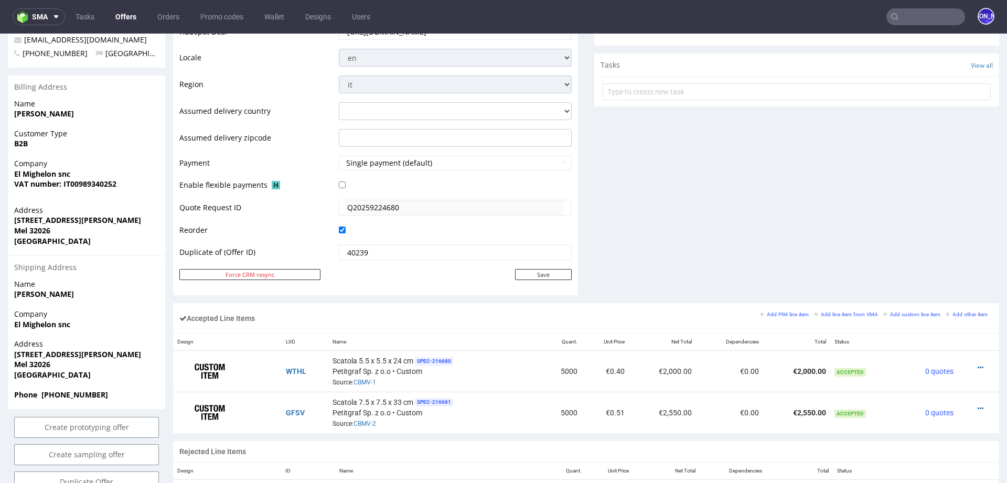
scroll to position [435, 0]
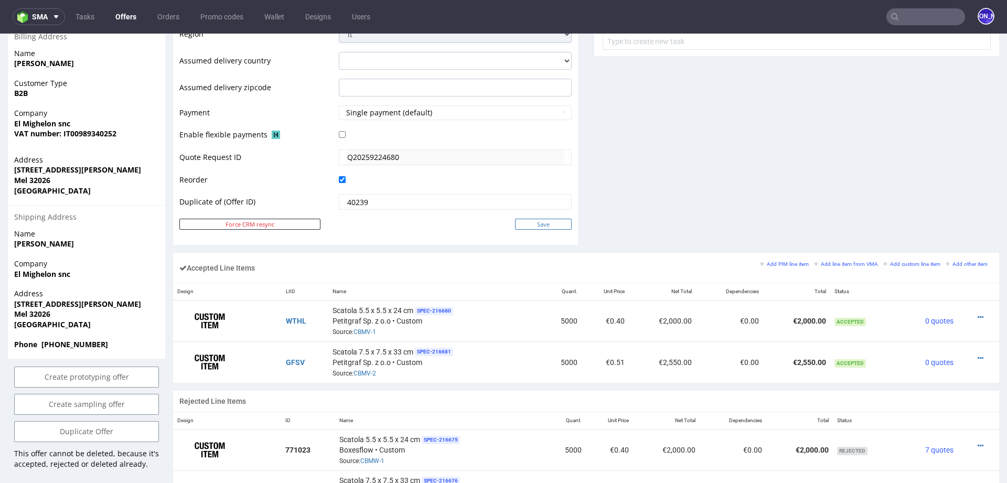
click at [532, 219] on input "Save" at bounding box center [543, 224] width 57 height 11
type input "In progress..."
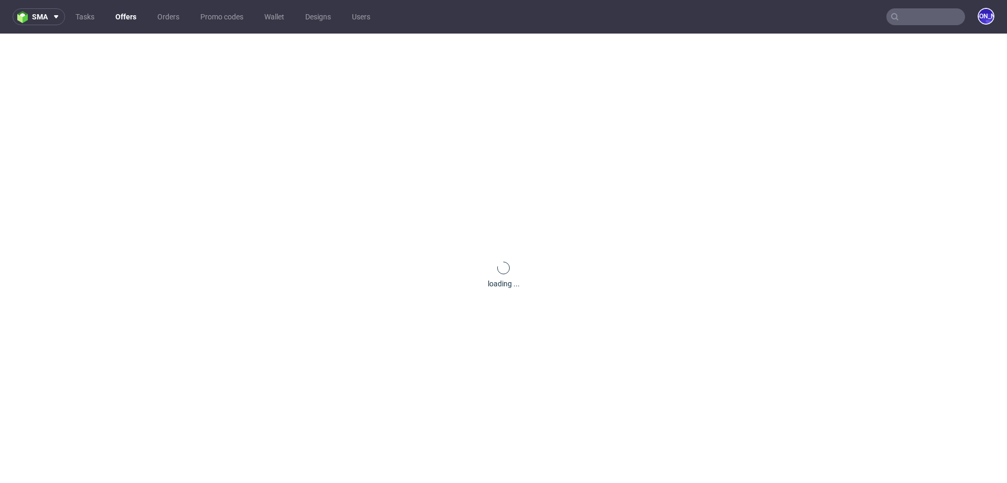
scroll to position [0, 0]
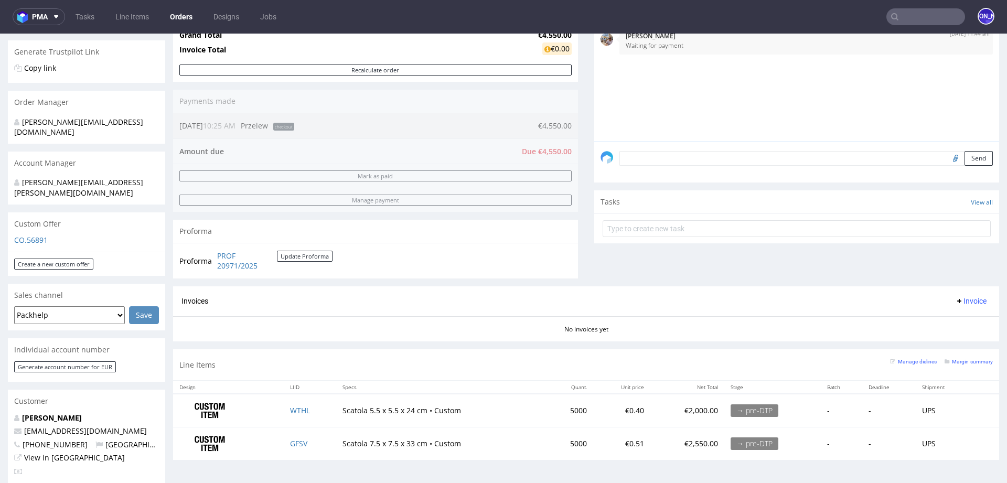
scroll to position [223, 0]
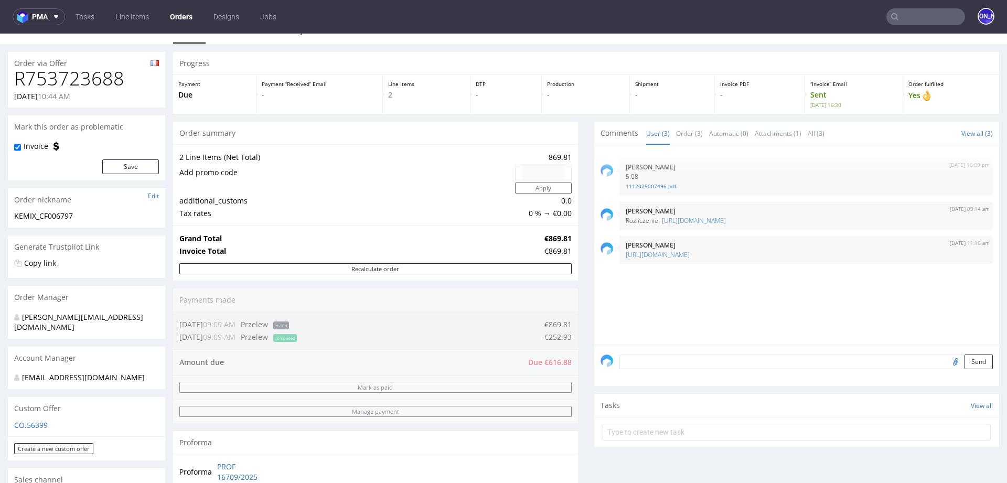
scroll to position [19, 0]
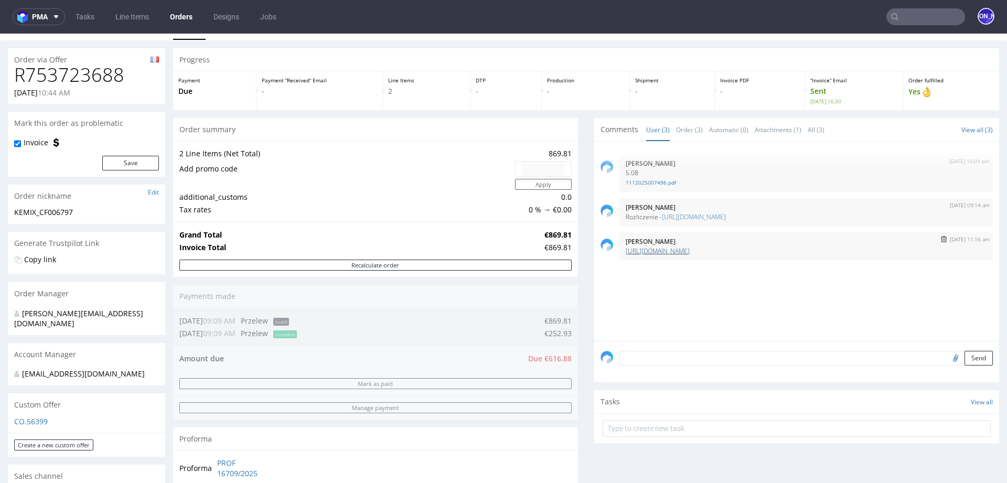
click at [690, 248] on link "https://platform.packhelp.com/ama/bank-transfers/details/45767" at bounding box center [658, 250] width 64 height 9
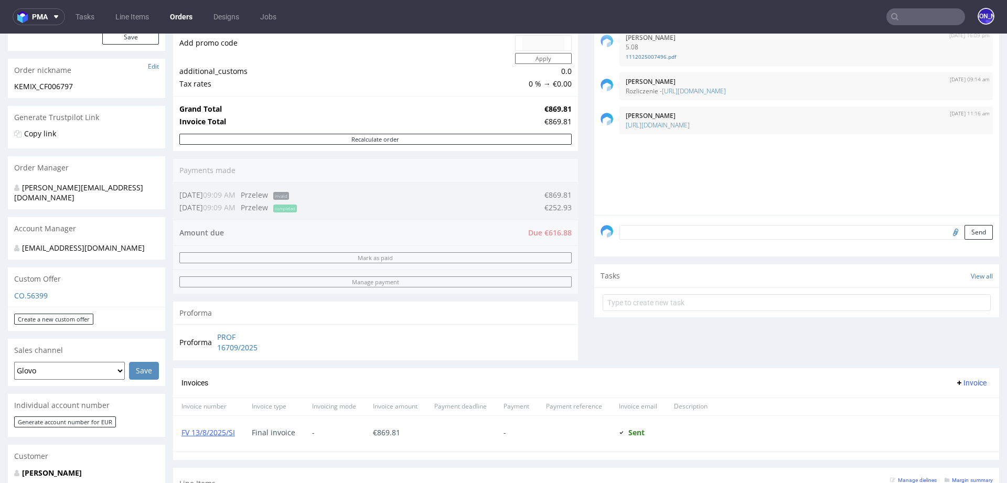
scroll to position [0, 0]
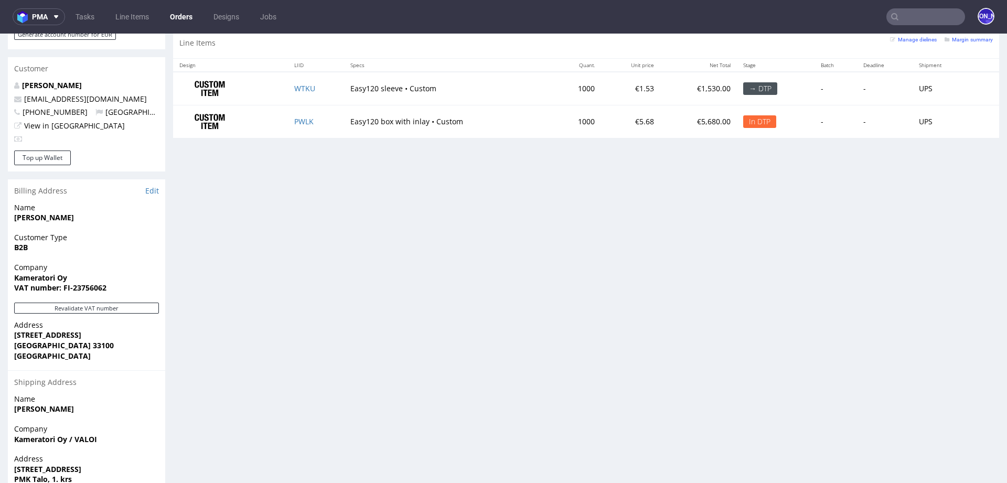
scroll to position [535, 0]
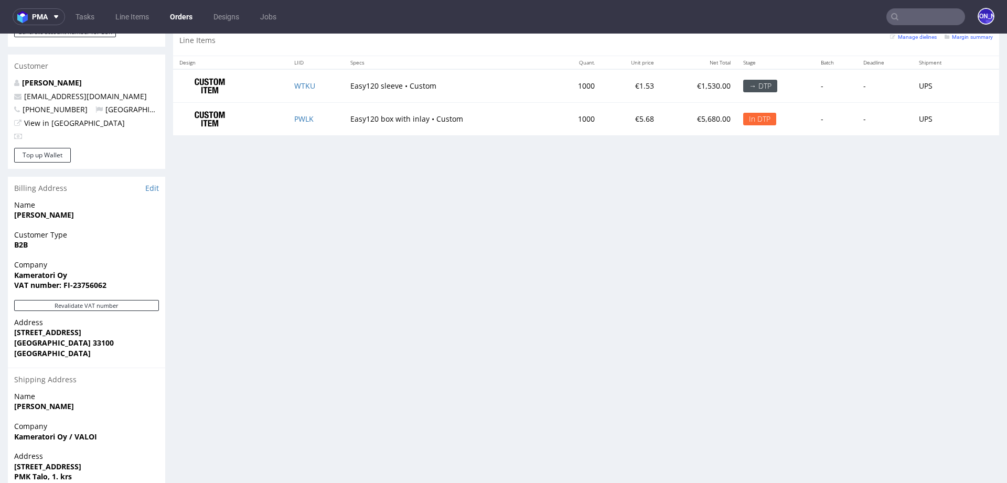
click at [908, 13] on input "text" at bounding box center [925, 16] width 79 height 17
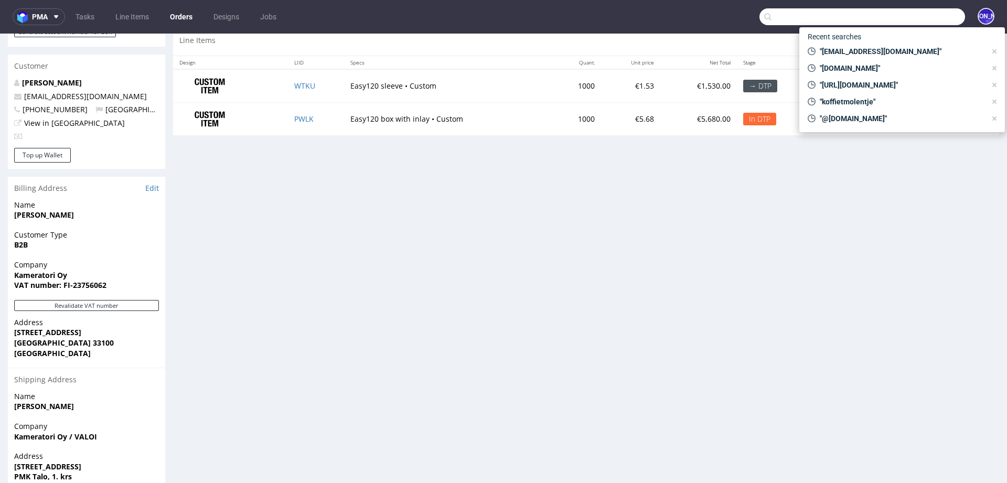
paste input "R056943177"
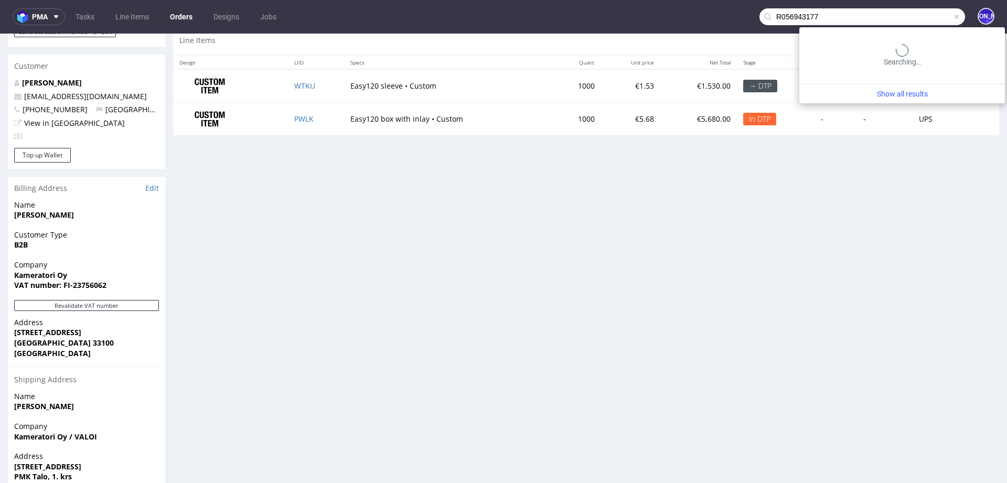
type input "R056943177"
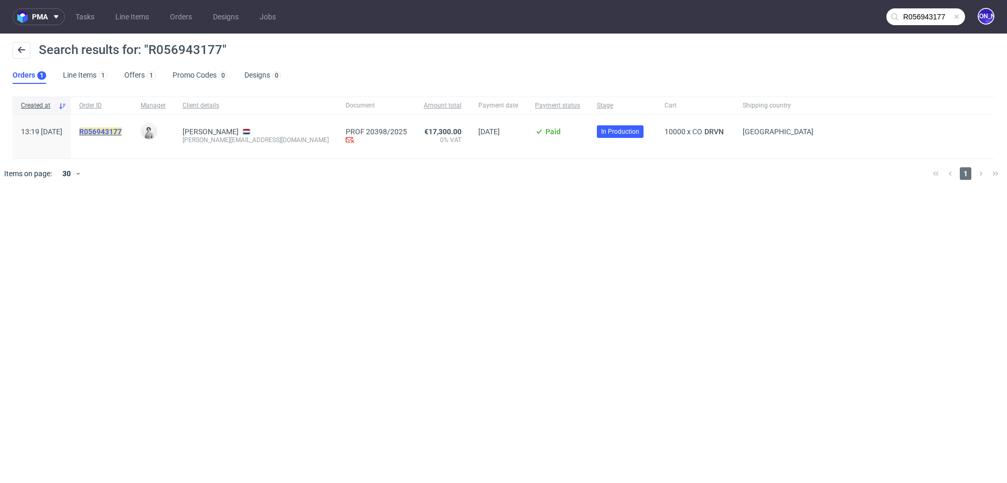
click at [122, 131] on mark "R056943177" at bounding box center [100, 131] width 42 height 8
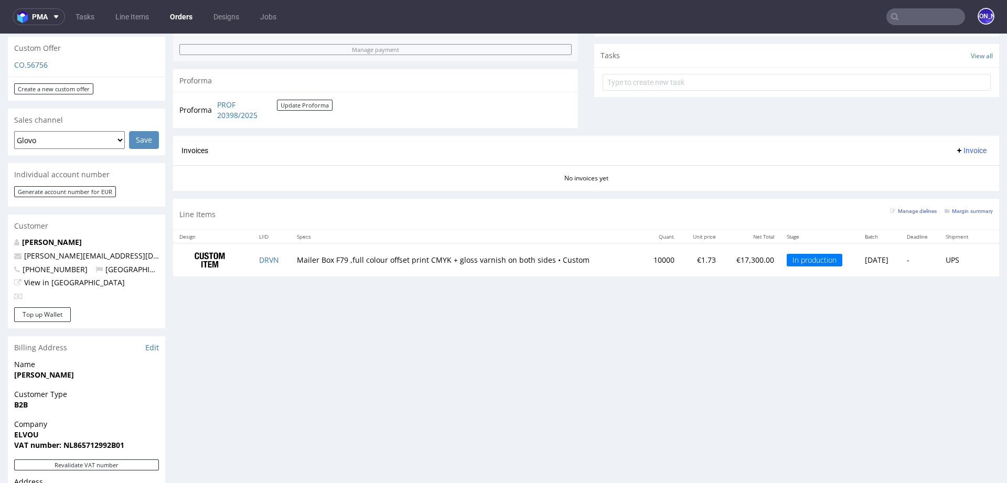
scroll to position [387, 0]
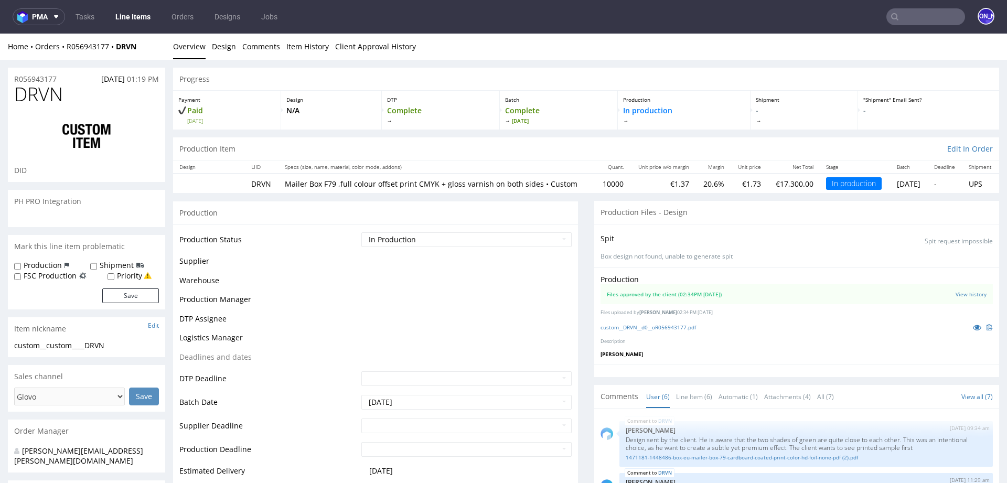
scroll to position [265, 0]
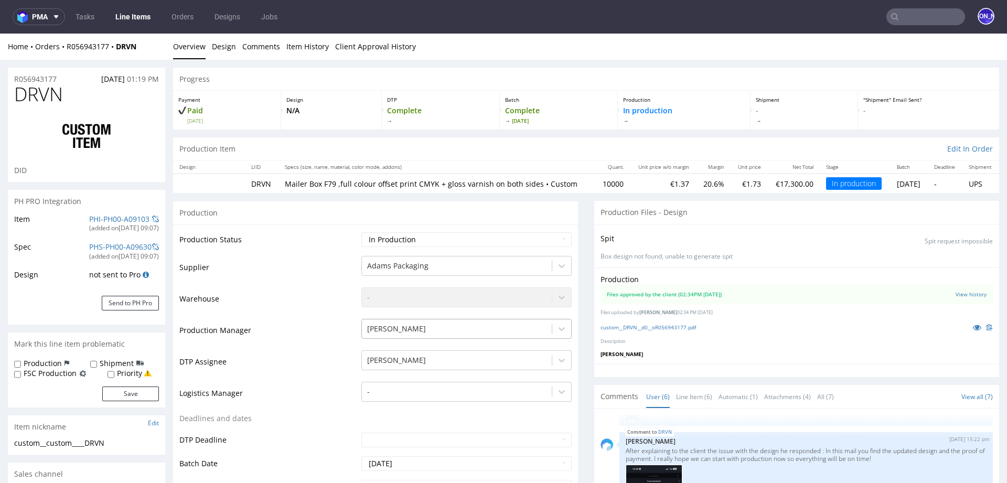
select select "in_progress"
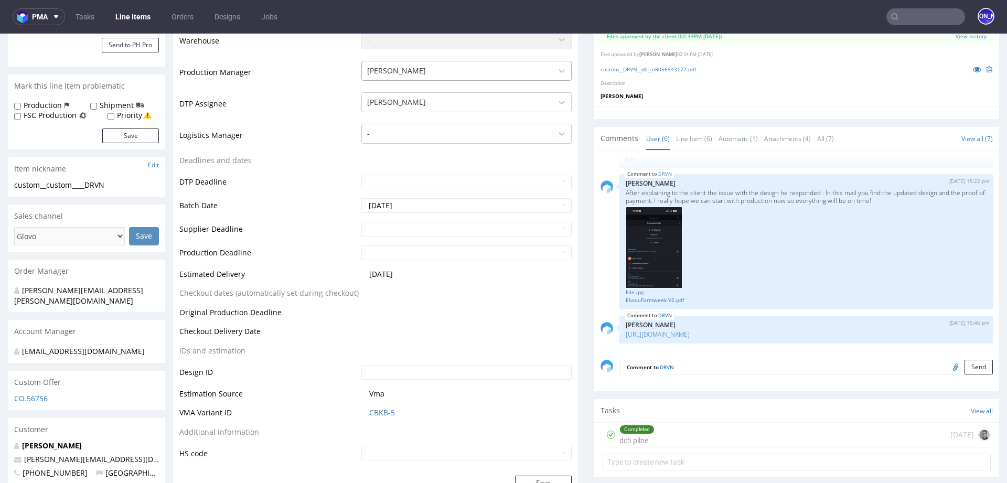
scroll to position [0, 0]
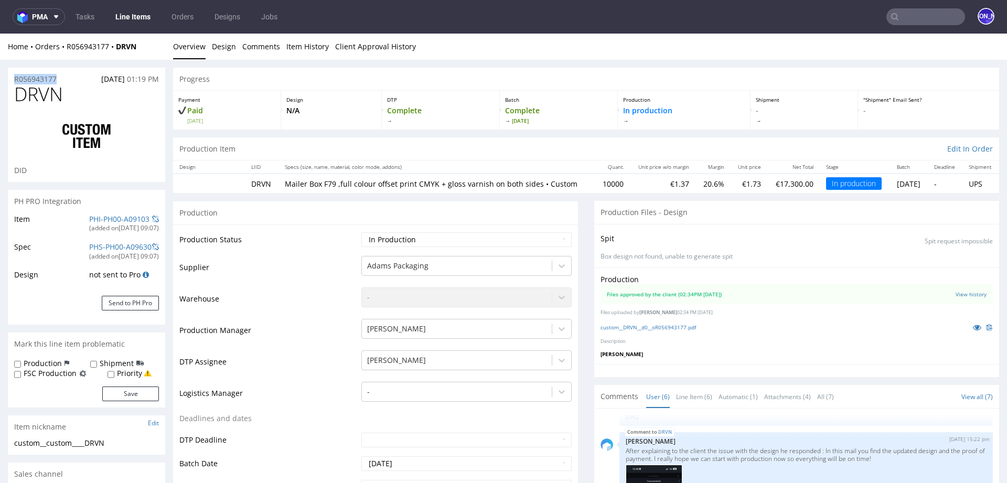
drag, startPoint x: 68, startPoint y: 80, endPoint x: 0, endPoint y: 80, distance: 67.6
copy p "R056943177"
click at [916, 13] on input "text" at bounding box center [925, 16] width 79 height 17
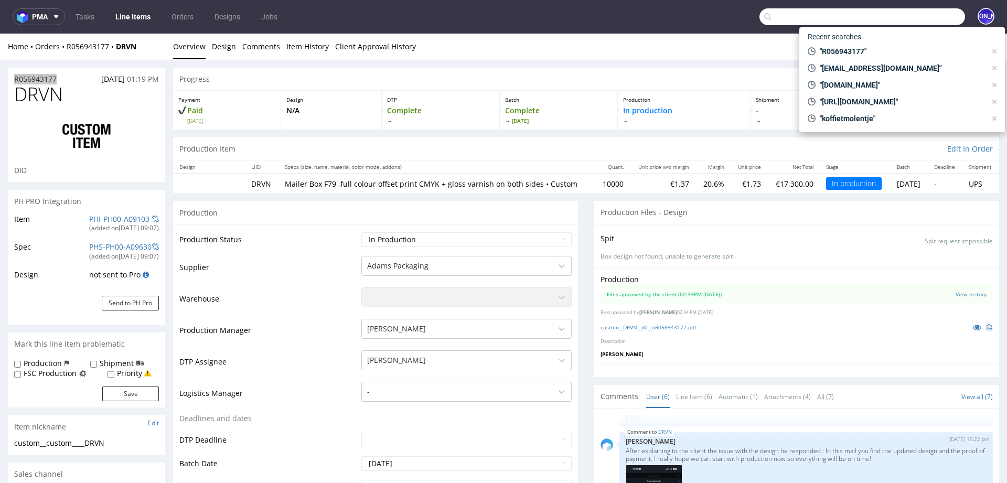
paste input "R832330287"
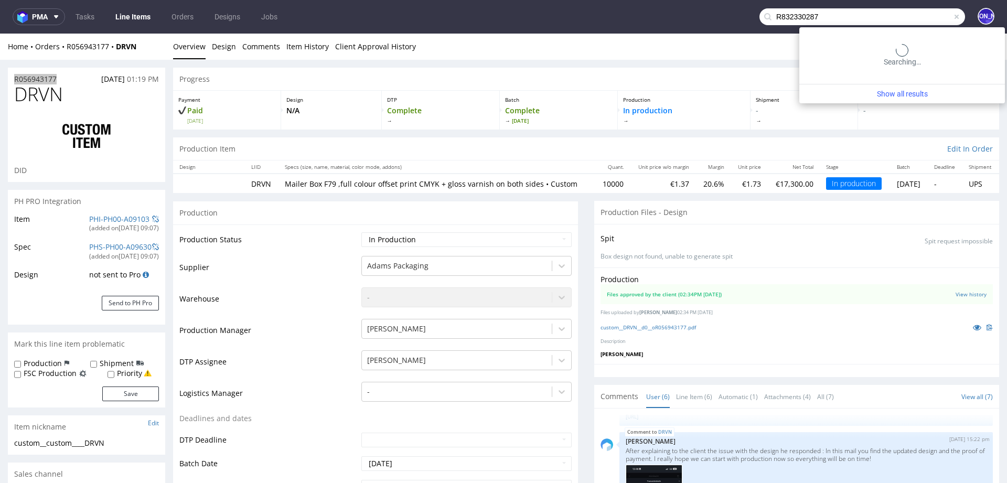
type input "R832330287"
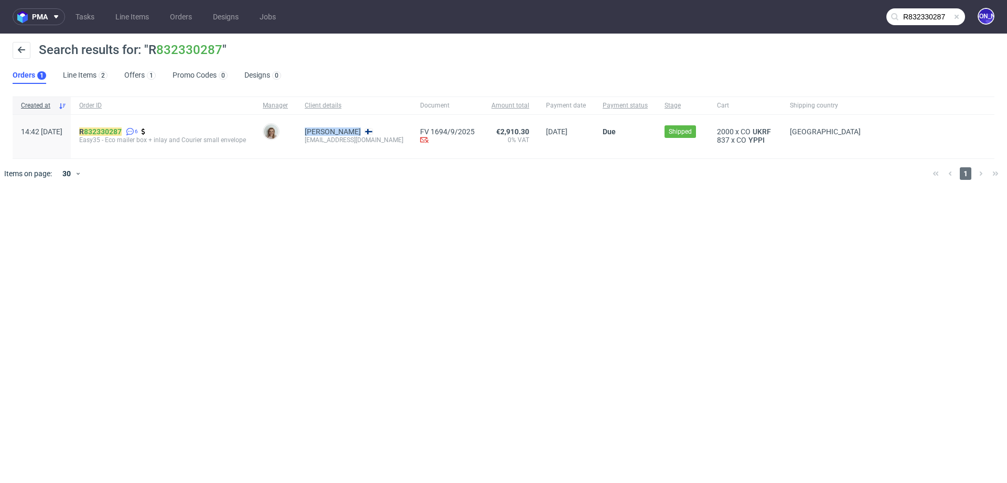
drag, startPoint x: 383, startPoint y: 131, endPoint x: 327, endPoint y: 133, distance: 56.1
click at [327, 133] on div "Nuno Rissanen arild@valoi.co" at bounding box center [353, 137] width 115 height 44
copy link "[PERSON_NAME]"
click at [917, 12] on input "R832330287" at bounding box center [925, 16] width 79 height 17
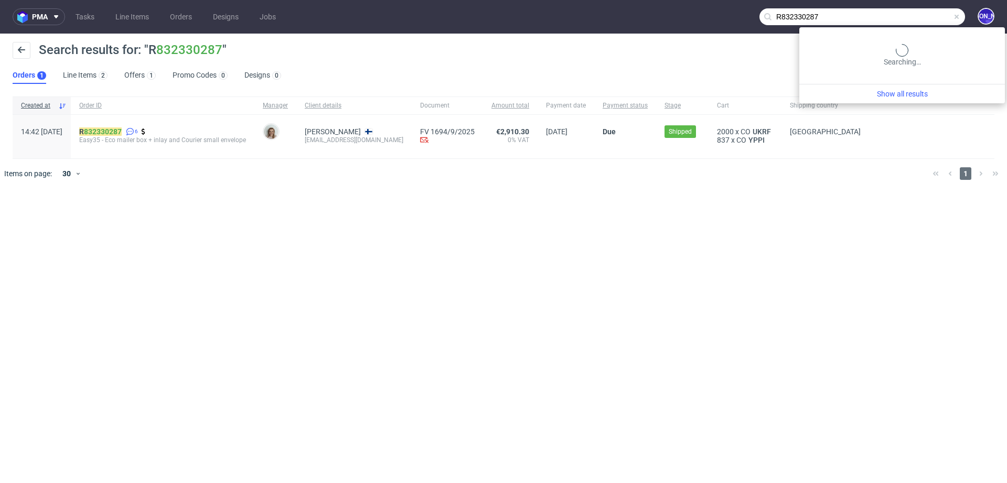
click at [917, 12] on input "R832330287" at bounding box center [862, 16] width 206 height 17
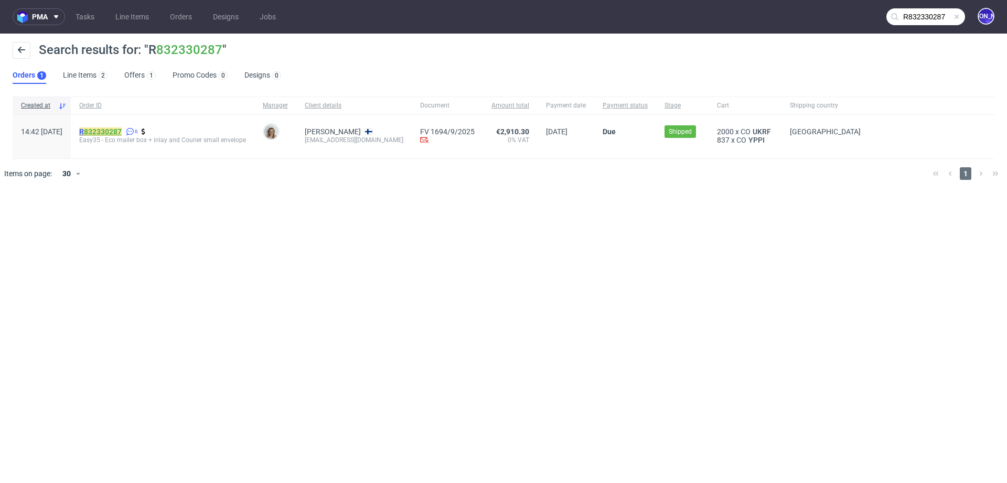
click at [122, 133] on link "832330287" at bounding box center [103, 131] width 38 height 8
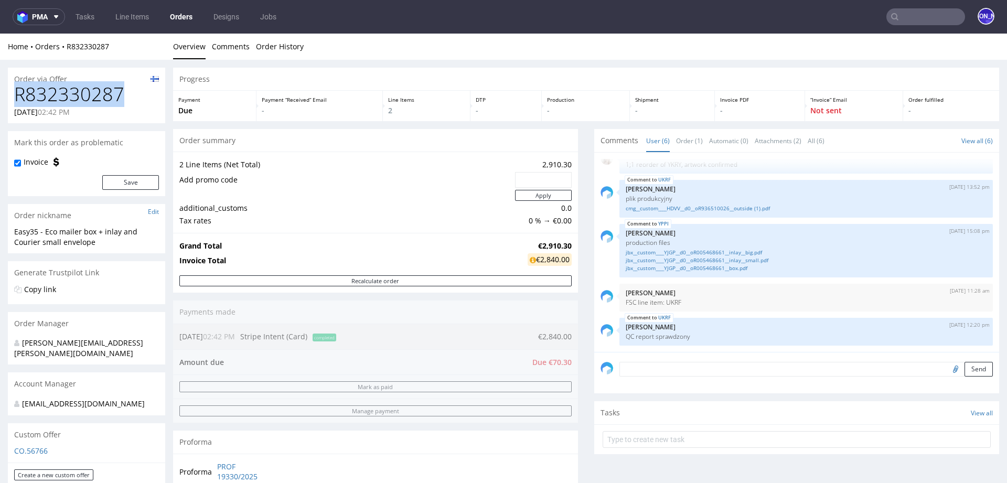
drag, startPoint x: 125, startPoint y: 96, endPoint x: 16, endPoint y: 93, distance: 109.1
click at [16, 93] on h1 "R832330287" at bounding box center [86, 94] width 145 height 21
copy h1 "R832330287"
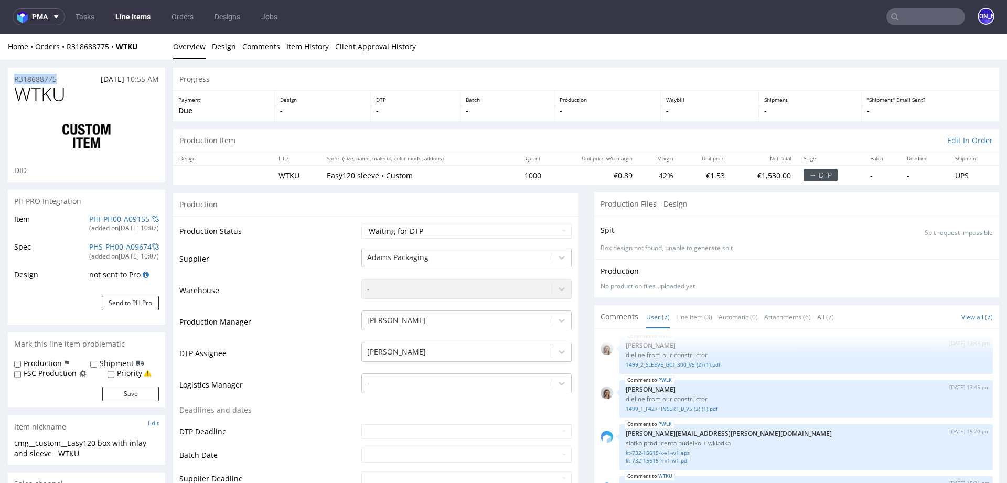
drag, startPoint x: 69, startPoint y: 79, endPoint x: 0, endPoint y: 79, distance: 68.7
copy p "R318688775"
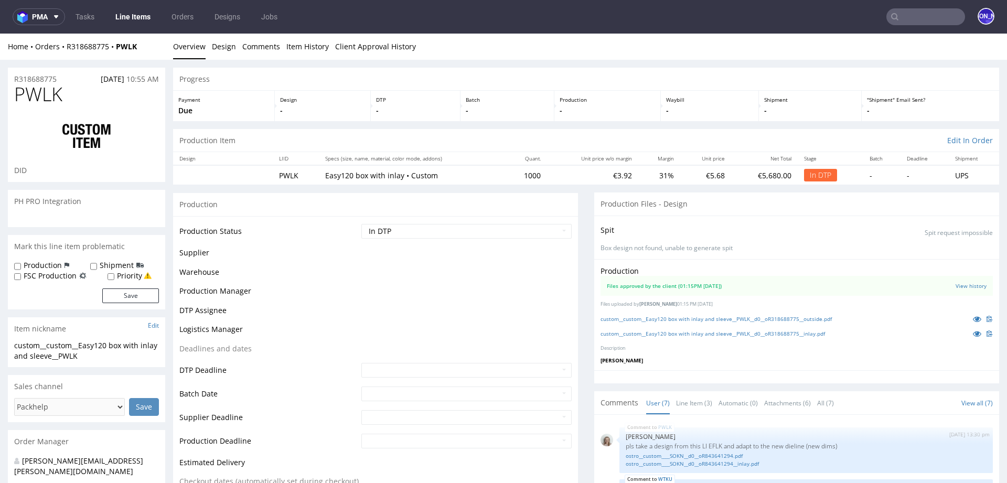
scroll to position [143, 0]
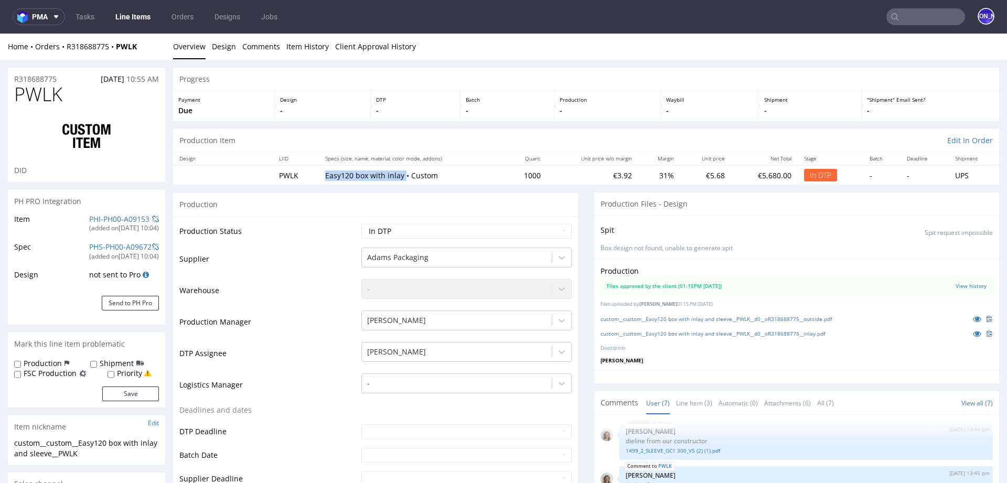
drag, startPoint x: 315, startPoint y: 175, endPoint x: 397, endPoint y: 175, distance: 82.3
click at [397, 175] on td "Easy120 box with inlay • Custom" at bounding box center [412, 174] width 186 height 19
copy p "Easy120 box with inlay"
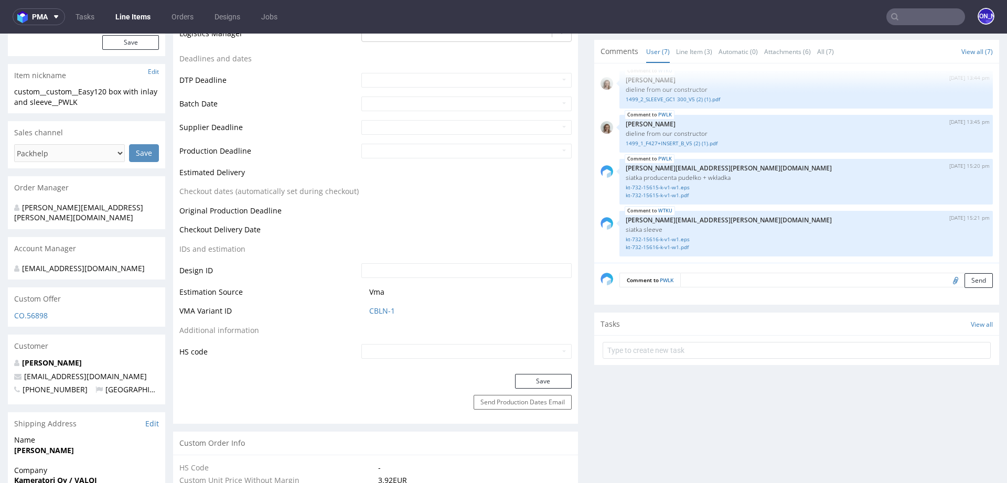
scroll to position [512, 0]
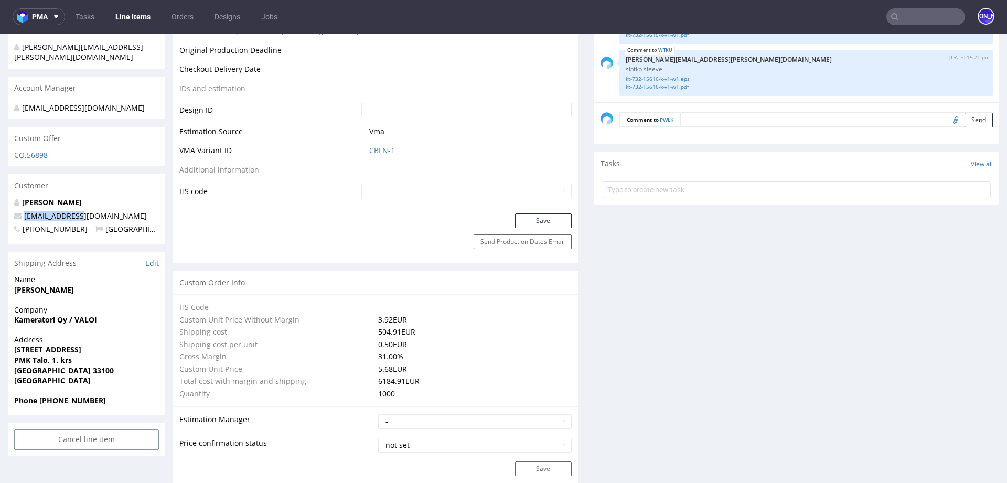
drag, startPoint x: 90, startPoint y: 203, endPoint x: 8, endPoint y: 203, distance: 82.3
click at [8, 203] on div "Nuno Rissanen arild@valoi.co +358408297697 Finland" at bounding box center [86, 220] width 157 height 47
copy span "arild@valoi.co"
click at [919, 18] on input "text" at bounding box center [925, 16] width 79 height 17
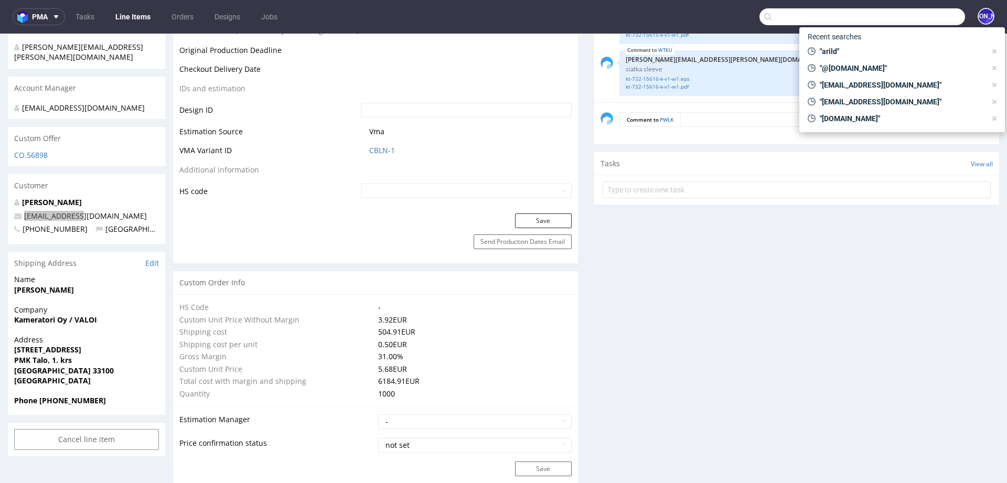
paste input "arild@valoi.co"
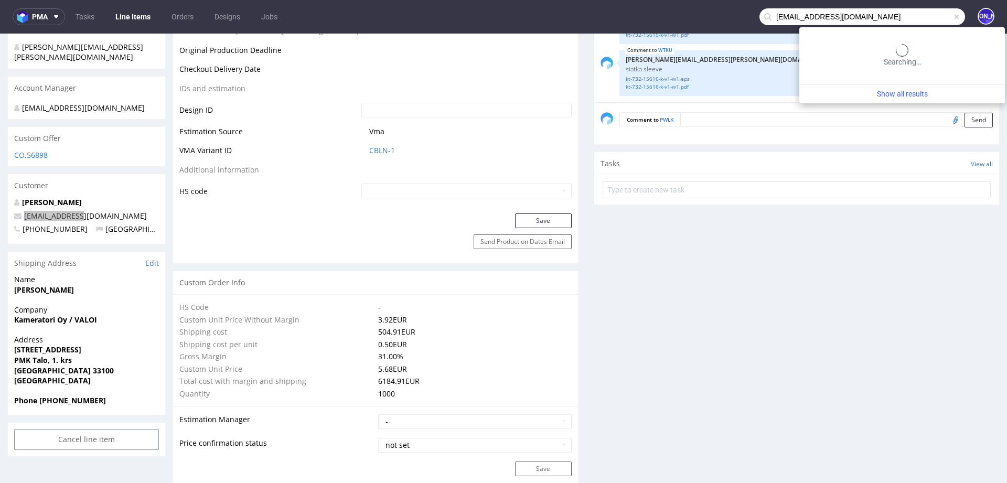
type input "arild@valoi.co"
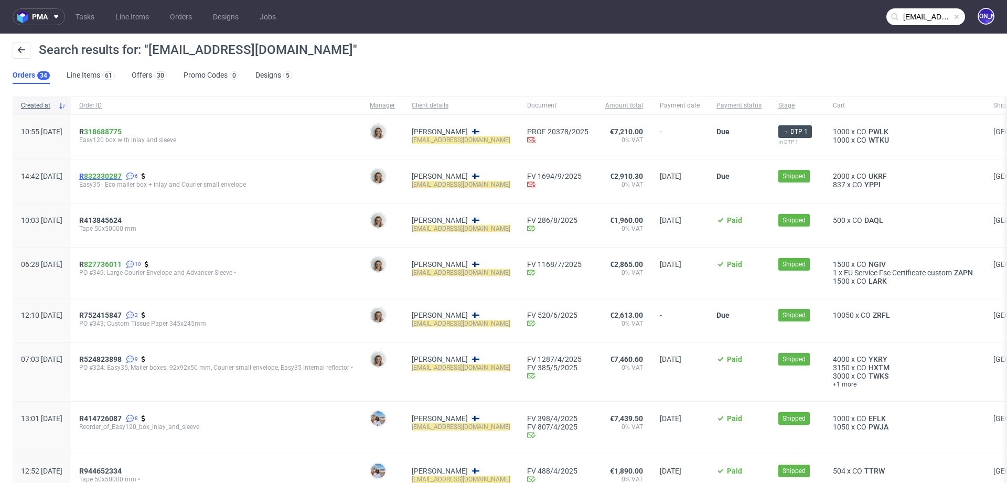
click at [113, 175] on span "R 832330287" at bounding box center [100, 176] width 42 height 8
click at [113, 133] on span "R 318688775" at bounding box center [100, 131] width 42 height 8
click at [112, 132] on span "R 318688775" at bounding box center [100, 131] width 42 height 8
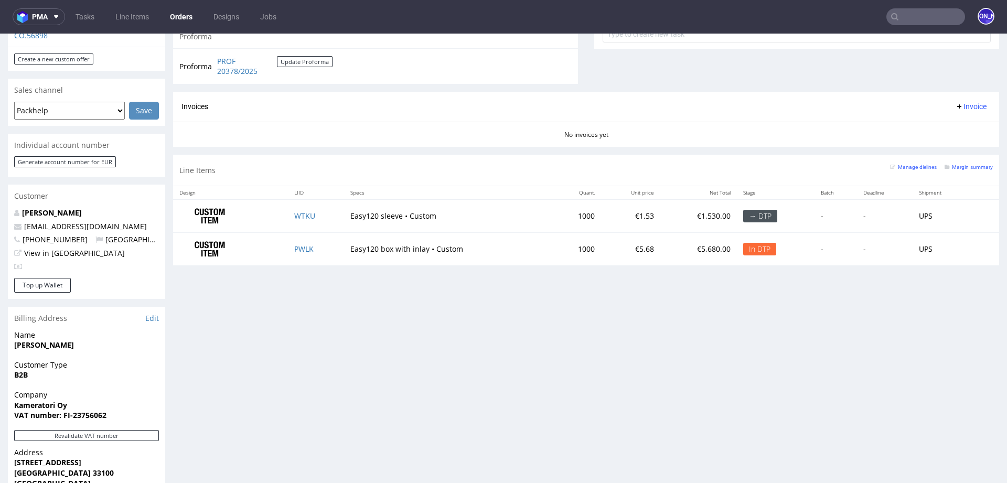
scroll to position [403, 0]
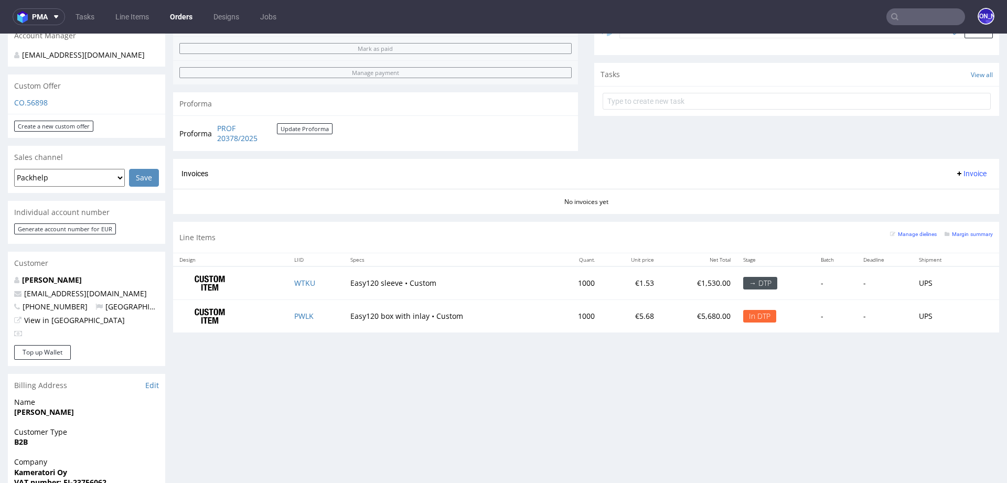
scroll to position [336, 0]
click at [224, 139] on link "PROF 20378/2025" at bounding box center [247, 135] width 60 height 20
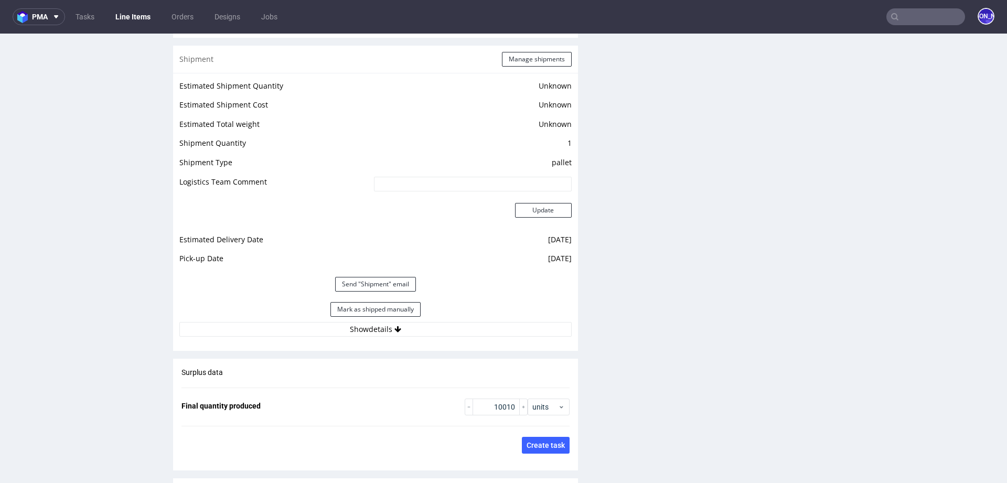
scroll to position [1389, 0]
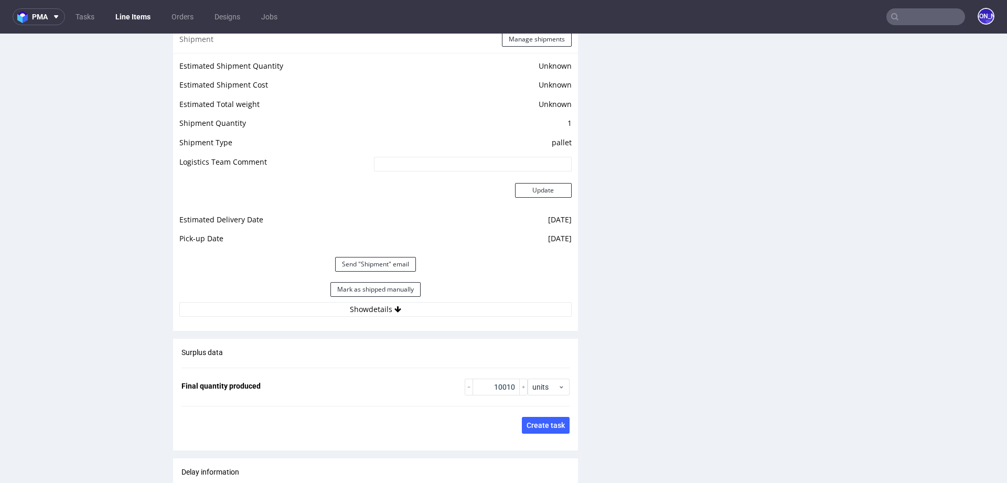
click at [313, 313] on button "Show details" at bounding box center [375, 309] width 392 height 15
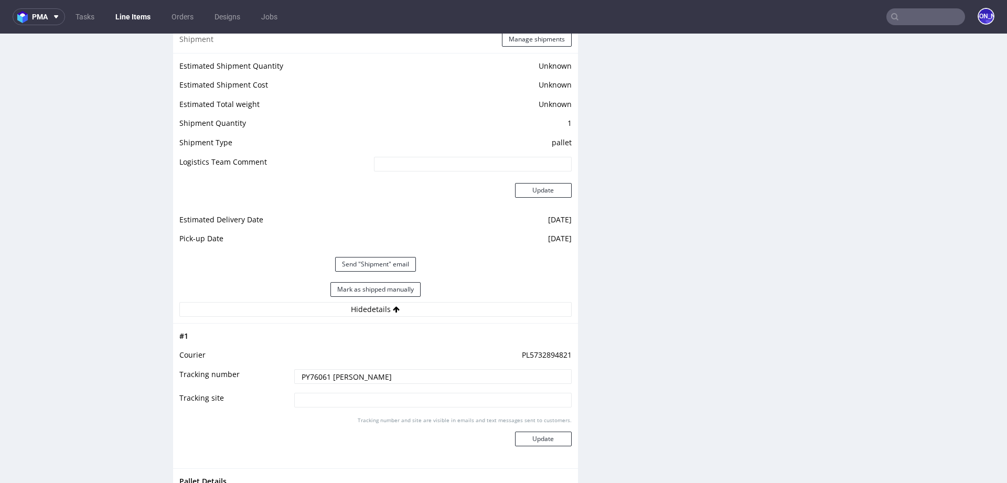
click at [533, 349] on td "PL5732894821" at bounding box center [432, 358] width 280 height 19
copy td "PL5732894821"
drag, startPoint x: 394, startPoint y: 373, endPoint x: 282, endPoint y: 371, distance: 112.2
click at [282, 371] on tr "Tracking number PY76061 Paweł Elżbieciak" at bounding box center [375, 380] width 392 height 24
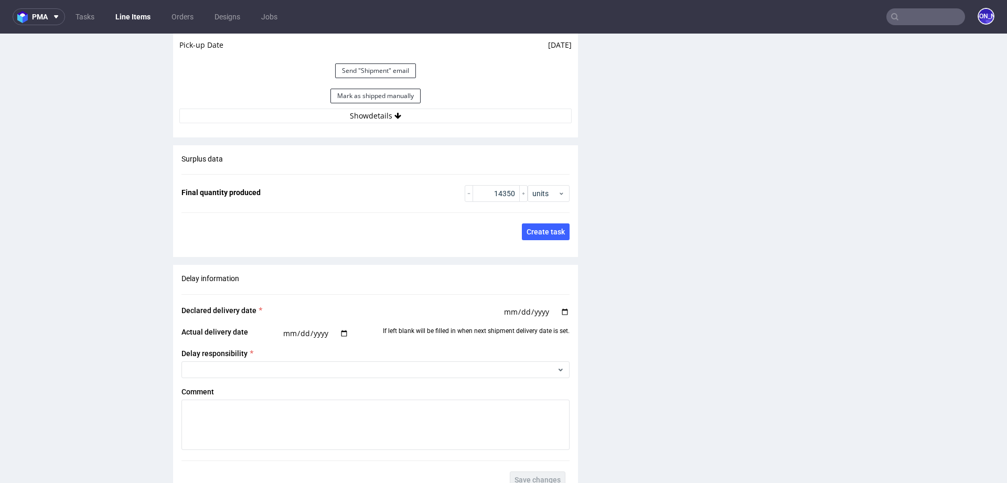
scroll to position [1578, 0]
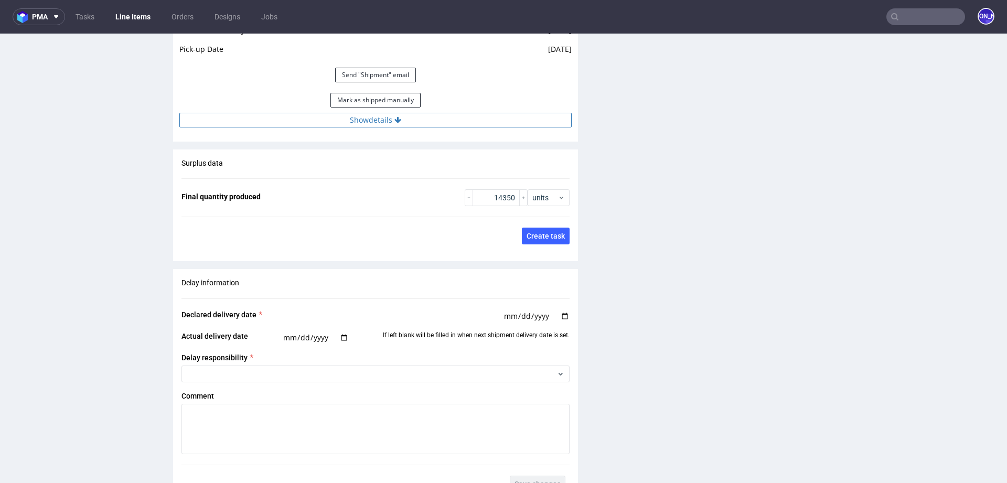
click at [388, 113] on button "Show details" at bounding box center [375, 120] width 392 height 15
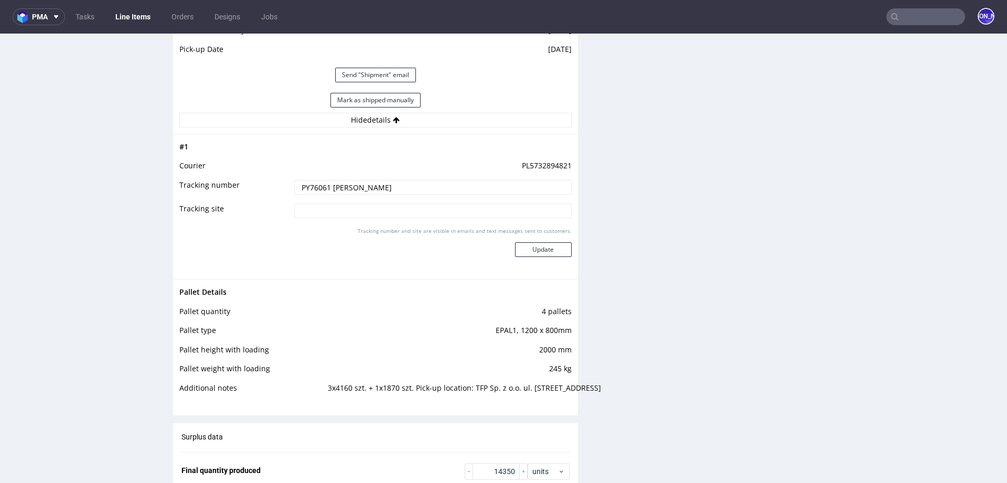
click at [528, 163] on td "PL5732894821" at bounding box center [432, 168] width 280 height 19
copy td "PL5732894821"
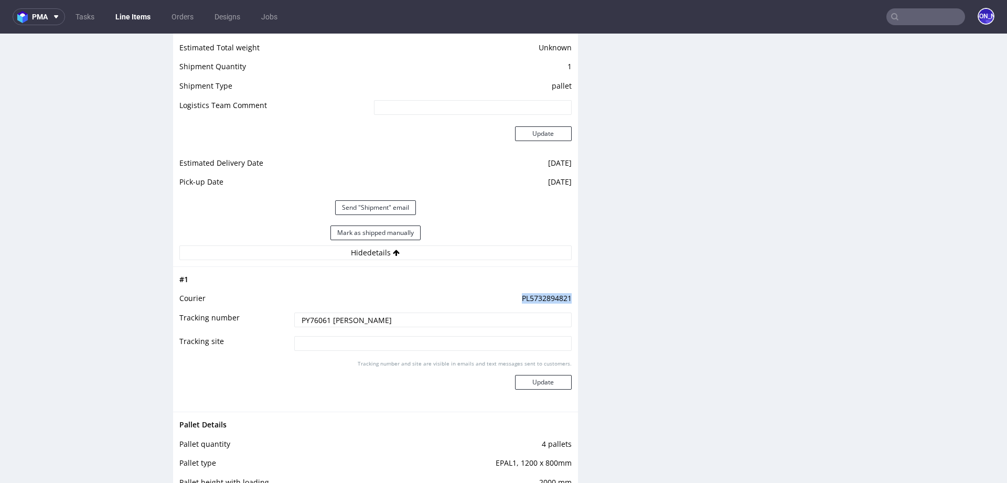
scroll to position [0, 0]
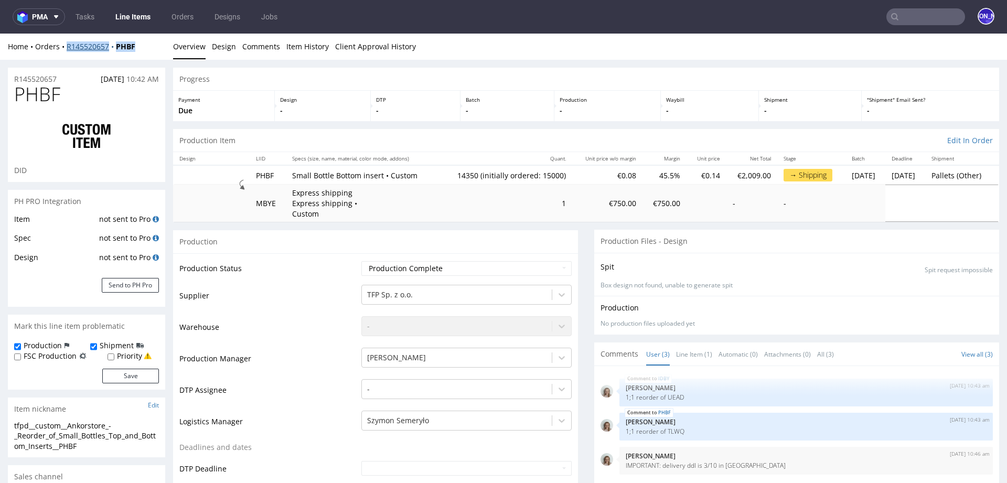
drag, startPoint x: 165, startPoint y: 47, endPoint x: 66, endPoint y: 45, distance: 98.6
click at [66, 45] on div "Home Orders R145520657 PHBF" at bounding box center [86, 46] width 157 height 10
copy div "R145520657 PHBF"
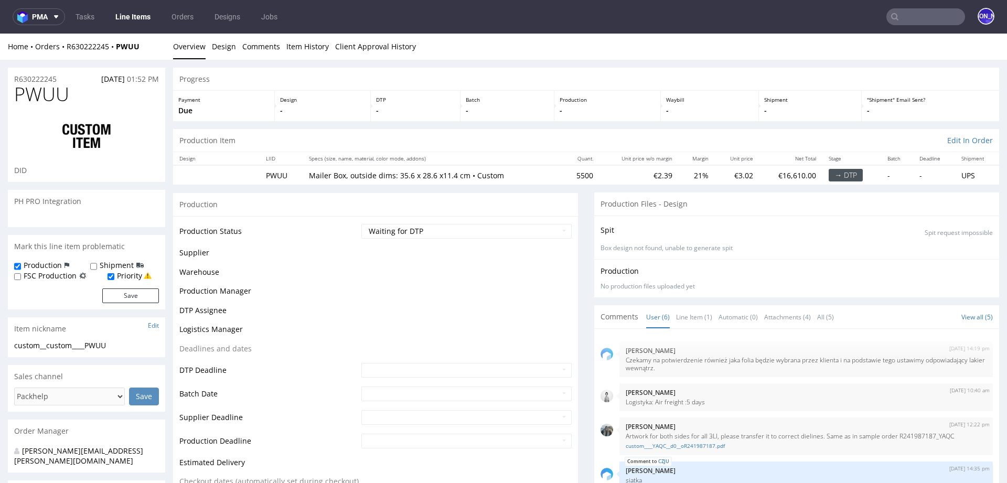
scroll to position [89, 0]
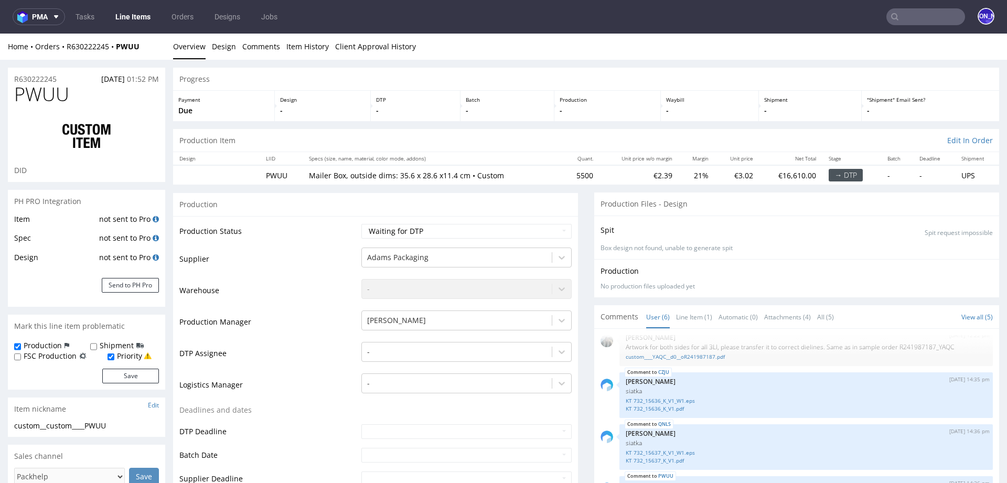
select select "in_progress"
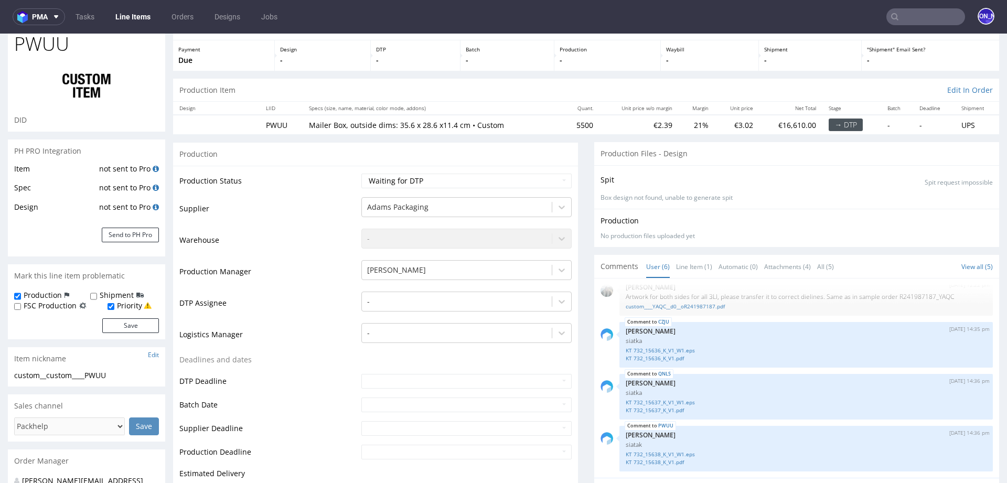
scroll to position [0, 0]
